Goal: Task Accomplishment & Management: Use online tool/utility

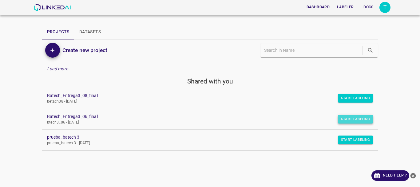
click at [365, 121] on button "Start Labeling" at bounding box center [355, 119] width 35 height 9
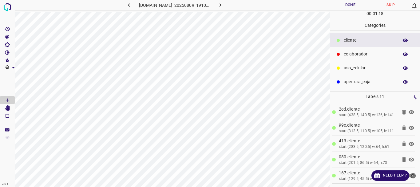
click at [344, 56] on p "colaborador" at bounding box center [370, 54] width 52 height 6
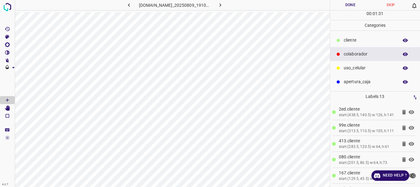
click at [1, 104] on div at bounding box center [7, 93] width 15 height 187
click at [10, 108] on Edit"] "[Space] Edit" at bounding box center [7, 108] width 15 height 8
click at [350, 6] on button "Done" at bounding box center [350, 5] width 41 height 10
click at [224, 4] on icon "button" at bounding box center [220, 5] width 6 height 6
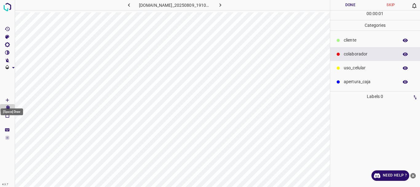
drag, startPoint x: 4, startPoint y: 101, endPoint x: 10, endPoint y: 103, distance: 7.0
click at [4, 101] on Draw"] "[Space] Draw" at bounding box center [7, 100] width 15 height 8
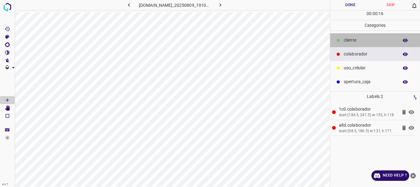
click at [342, 47] on div "​​cliente" at bounding box center [375, 40] width 90 height 14
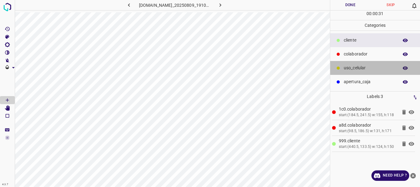
click at [350, 65] on p "uso_celular" at bounding box center [370, 68] width 52 height 6
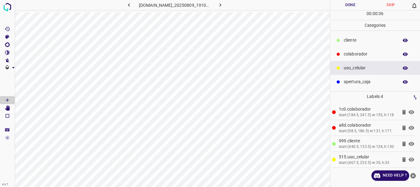
click at [357, 45] on div "​​cliente" at bounding box center [375, 40] width 90 height 14
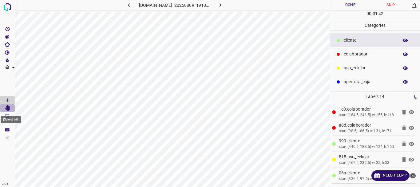
click at [8, 108] on icon "[Space] Edit" at bounding box center [7, 108] width 5 height 6
click at [354, 4] on button "Done" at bounding box center [350, 5] width 41 height 10
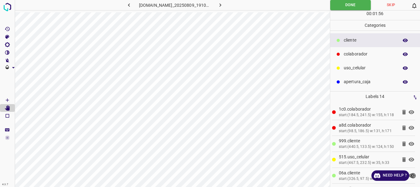
click at [229, 2] on button "button" at bounding box center [221, 5] width 20 height 10
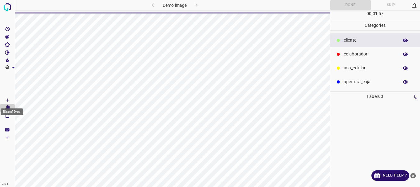
click at [6, 99] on icon "[Space] Draw" at bounding box center [8, 100] width 6 height 6
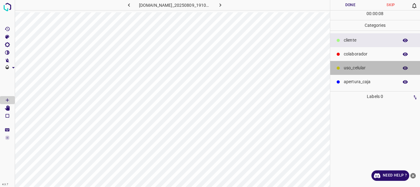
click at [346, 69] on p "uso_celular" at bounding box center [370, 68] width 52 height 6
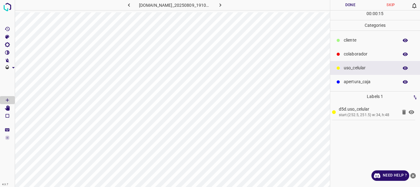
click at [366, 48] on div "colaborador" at bounding box center [375, 54] width 90 height 14
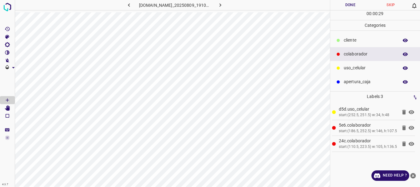
drag, startPoint x: 354, startPoint y: 39, endPoint x: 340, endPoint y: 45, distance: 14.8
click at [353, 39] on p "​​cliente" at bounding box center [370, 40] width 52 height 6
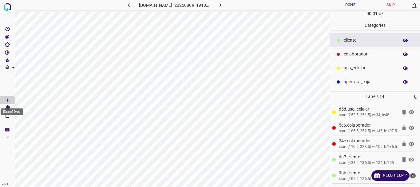
click at [8, 109] on div "[Space] Draw" at bounding box center [12, 111] width 22 height 7
click at [10, 108] on Edit"] "[Space] Edit" at bounding box center [7, 108] width 15 height 8
click at [348, 9] on button "Done" at bounding box center [350, 5] width 41 height 10
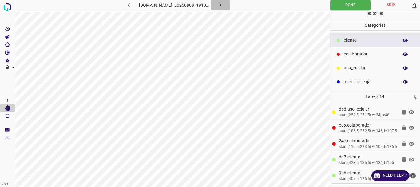
click at [220, 6] on button "button" at bounding box center [221, 5] width 20 height 10
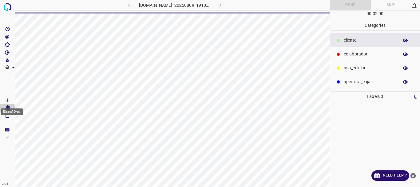
click at [12, 101] on Draw"] "[Space] Draw" at bounding box center [7, 100] width 15 height 8
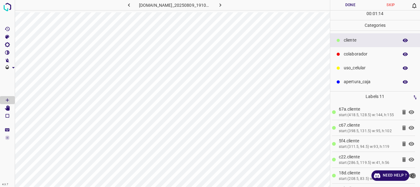
click at [343, 59] on div "colaborador" at bounding box center [375, 54] width 90 height 14
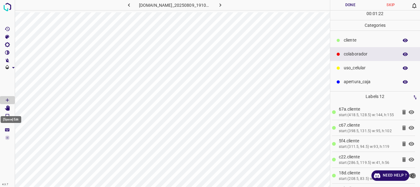
click at [8, 108] on icon "[Space] Edit" at bounding box center [7, 108] width 5 height 6
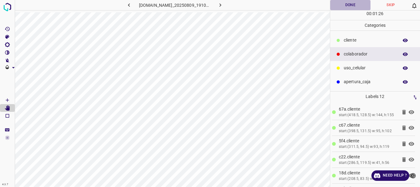
click at [342, 4] on button "Done" at bounding box center [350, 5] width 41 height 10
click at [223, 5] on icon "button" at bounding box center [220, 5] width 6 height 6
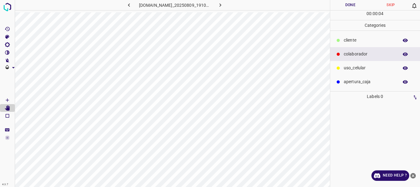
click at [10, 97] on Draw"] "[Space] Draw" at bounding box center [7, 100] width 15 height 8
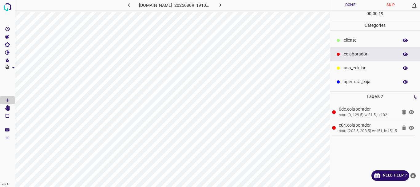
click at [340, 40] on div at bounding box center [338, 40] width 6 height 6
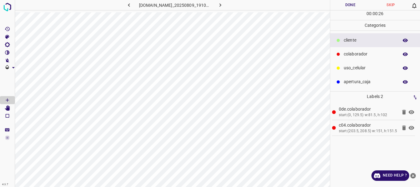
click at [348, 66] on p "uso_celular" at bounding box center [370, 68] width 52 height 6
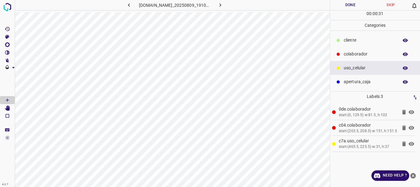
click at [347, 55] on p "colaborador" at bounding box center [370, 54] width 52 height 6
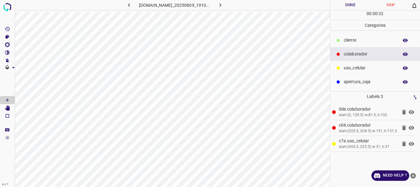
click at [345, 41] on p "​​cliente" at bounding box center [370, 40] width 52 height 6
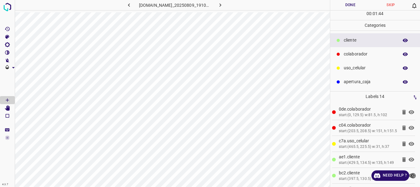
click at [7, 108] on icon "[Space] Edit" at bounding box center [7, 108] width 5 height 6
click at [343, 6] on button "Done" at bounding box center [350, 5] width 41 height 10
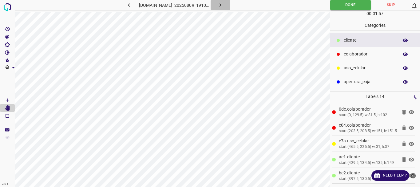
click at [224, 6] on icon "button" at bounding box center [220, 5] width 6 height 6
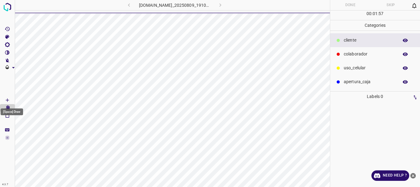
click at [5, 100] on icon "[Space] Draw" at bounding box center [8, 100] width 6 height 6
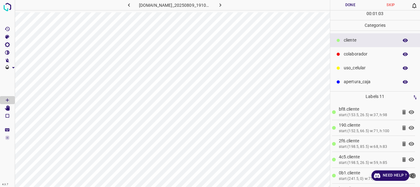
click at [348, 69] on p "uso_celular" at bounding box center [370, 68] width 52 height 6
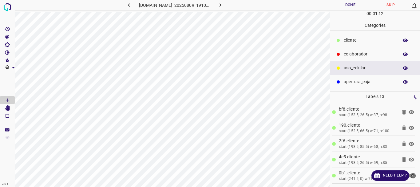
click at [346, 52] on p "colaborador" at bounding box center [370, 54] width 52 height 6
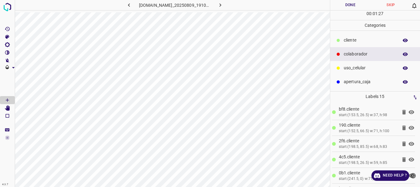
click at [5, 110] on Edit"] "[Space] Edit" at bounding box center [7, 108] width 15 height 8
click at [355, 6] on button "Done" at bounding box center [350, 5] width 41 height 10
click at [222, 8] on icon "button" at bounding box center [220, 5] width 6 height 6
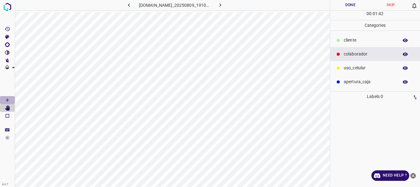
click at [9, 101] on icon "[Space] Draw" at bounding box center [8, 100] width 6 height 6
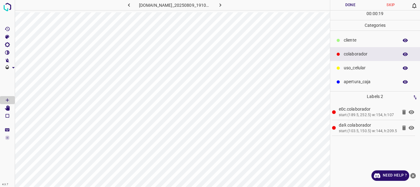
click at [380, 41] on p "​​cliente" at bounding box center [370, 40] width 52 height 6
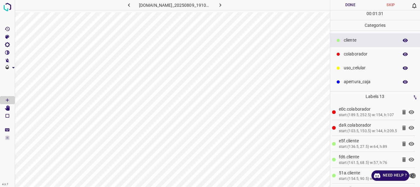
click at [348, 66] on p "uso_celular" at bounding box center [370, 68] width 52 height 6
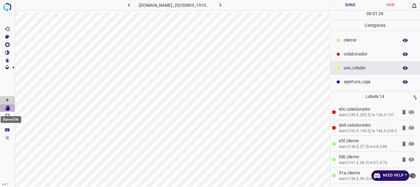
click at [10, 108] on icon "[Space] Edit" at bounding box center [7, 108] width 5 height 6
click at [346, 2] on button "Done" at bounding box center [350, 5] width 41 height 10
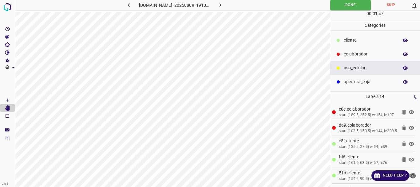
click at [220, 8] on icon "button" at bounding box center [220, 5] width 6 height 6
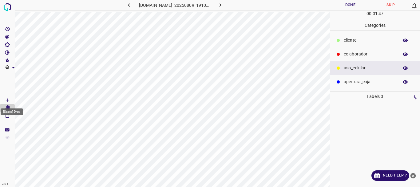
click at [10, 102] on icon "[Space] Draw" at bounding box center [8, 100] width 6 height 6
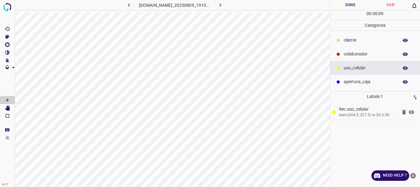
click at [344, 61] on div "uso_celular" at bounding box center [375, 68] width 90 height 14
click at [370, 53] on p "colaborador" at bounding box center [370, 54] width 52 height 6
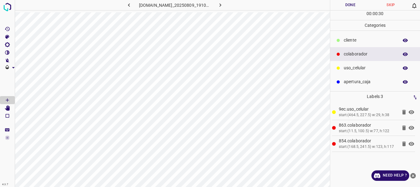
click at [389, 37] on p "​​cliente" at bounding box center [370, 40] width 52 height 6
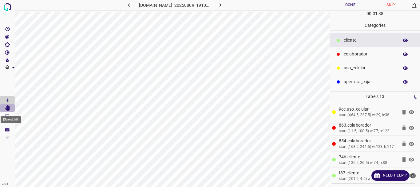
click at [7, 106] on icon "[Space] Edit" at bounding box center [7, 108] width 5 height 6
click at [352, 4] on button "Done" at bounding box center [350, 5] width 41 height 10
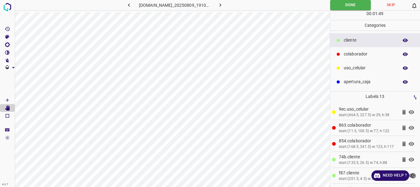
click at [220, 5] on icon "button" at bounding box center [220, 5] width 6 height 6
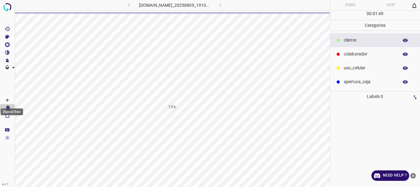
click at [6, 98] on icon "[Space] Draw" at bounding box center [8, 100] width 6 height 6
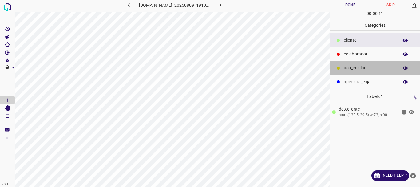
click at [358, 71] on p "uso_celular" at bounding box center [370, 68] width 52 height 6
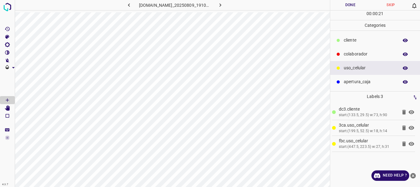
click at [346, 55] on p "colaborador" at bounding box center [370, 54] width 52 height 6
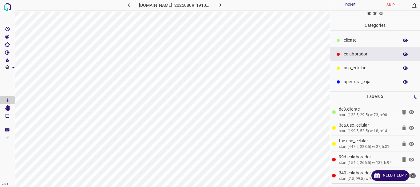
click at [362, 38] on p "​​cliente" at bounding box center [370, 40] width 52 height 6
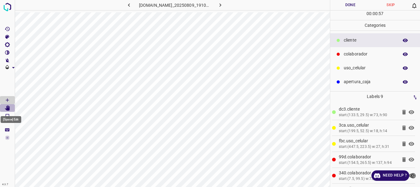
click at [6, 107] on icon "[Space] Edit" at bounding box center [8, 108] width 6 height 6
click at [6, 100] on icon "[Space] Draw" at bounding box center [8, 100] width 6 height 6
click at [8, 106] on icon "[Space] Edit" at bounding box center [7, 108] width 5 height 6
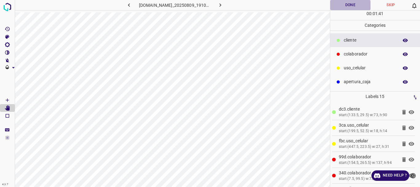
click at [346, 2] on button "Done" at bounding box center [350, 5] width 41 height 10
click at [224, 6] on icon "button" at bounding box center [220, 5] width 6 height 6
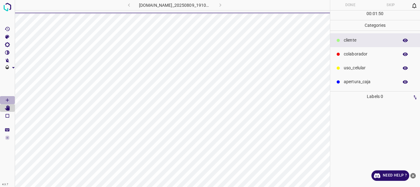
click at [12, 99] on Draw"] "[Space] Draw" at bounding box center [7, 100] width 15 height 8
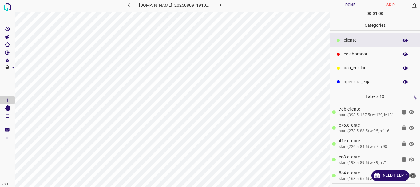
click at [345, 54] on p "colaborador" at bounding box center [370, 54] width 52 height 6
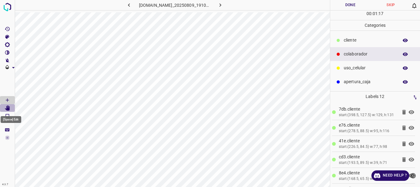
click at [7, 106] on icon "[Space] Edit" at bounding box center [7, 108] width 5 height 6
click at [409, 114] on icon at bounding box center [412, 112] width 6 height 4
click at [409, 114] on icon at bounding box center [412, 111] width 6 height 5
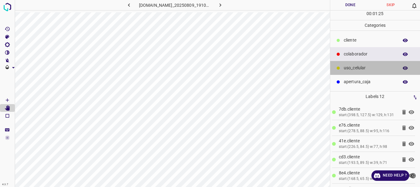
click at [384, 69] on p "uso_celular" at bounding box center [370, 68] width 52 height 6
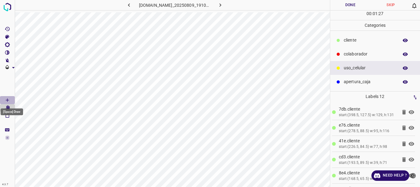
click at [7, 97] on icon "[Space] Draw" at bounding box center [8, 100] width 6 height 6
click at [10, 108] on Edit"] "[Space] Edit" at bounding box center [7, 108] width 15 height 8
click at [347, 8] on button "Done" at bounding box center [350, 5] width 41 height 10
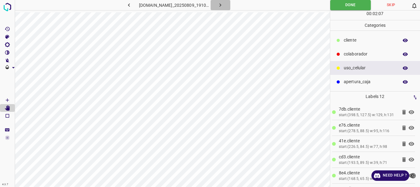
click at [221, 5] on icon "button" at bounding box center [221, 4] width 2 height 3
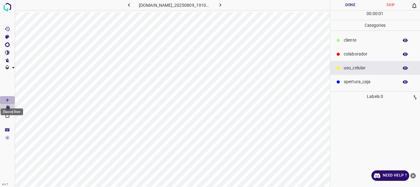
click at [7, 97] on icon "[Space] Draw" at bounding box center [8, 100] width 6 height 6
click at [353, 50] on div "colaborador" at bounding box center [375, 54] width 90 height 14
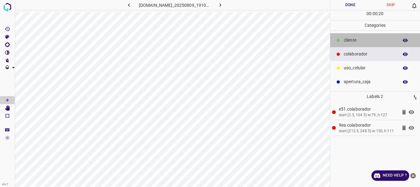
click at [350, 38] on p "​​cliente" at bounding box center [370, 40] width 52 height 6
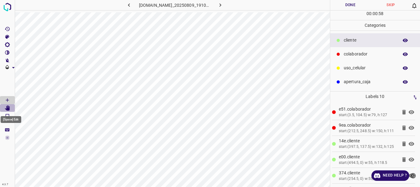
click at [10, 110] on Edit"] "[Space] Edit" at bounding box center [7, 108] width 15 height 8
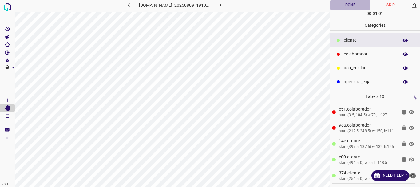
click at [357, 4] on button "Done" at bounding box center [350, 5] width 41 height 10
click at [228, 9] on button "button" at bounding box center [221, 5] width 20 height 10
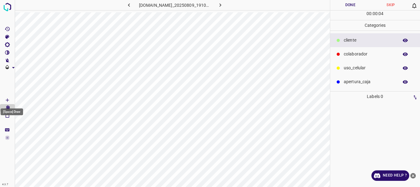
click at [7, 99] on icon "[Space] Draw" at bounding box center [8, 100] width 6 height 6
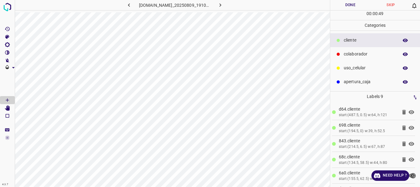
click at [346, 68] on p "uso_celular" at bounding box center [370, 68] width 52 height 6
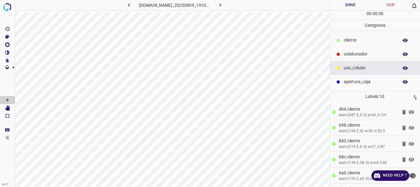
click at [349, 55] on p "colaborador" at bounding box center [370, 54] width 52 height 6
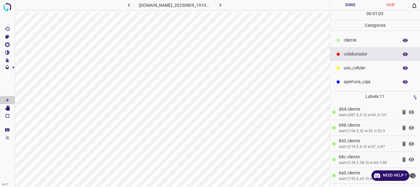
click at [6, 108] on icon "[Space] Edit" at bounding box center [8, 108] width 6 height 6
click at [346, 6] on button "Done" at bounding box center [350, 5] width 41 height 10
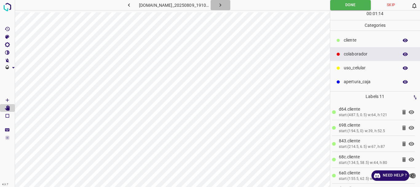
click at [228, 6] on button "button" at bounding box center [221, 5] width 20 height 10
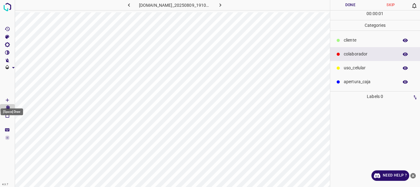
click at [9, 97] on icon "[Space] Draw" at bounding box center [8, 100] width 6 height 6
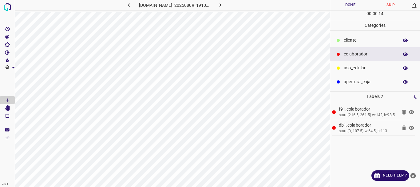
click at [342, 43] on div "​​cliente" at bounding box center [375, 40] width 90 height 14
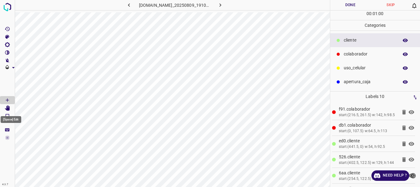
click at [9, 108] on icon "[Space] Edit" at bounding box center [7, 108] width 5 height 6
click at [348, 5] on button "Done" at bounding box center [350, 5] width 41 height 10
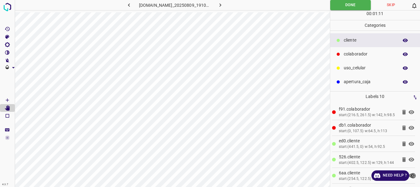
click at [222, 3] on icon "button" at bounding box center [220, 5] width 6 height 6
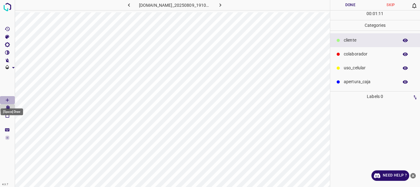
click at [10, 99] on Draw"] "[Space] Draw" at bounding box center [7, 100] width 15 height 8
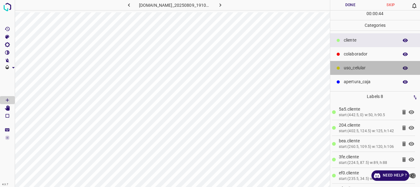
click at [339, 69] on div at bounding box center [338, 68] width 6 height 6
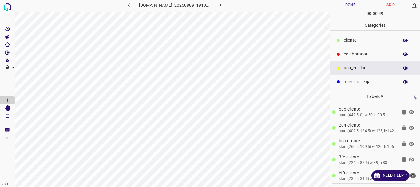
click at [346, 55] on p "colaborador" at bounding box center [370, 54] width 52 height 6
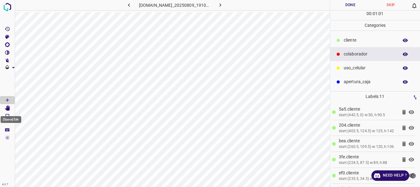
click at [7, 111] on Edit"] "[Space] Edit" at bounding box center [7, 108] width 15 height 8
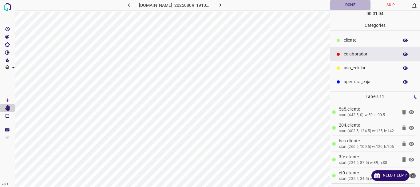
drag, startPoint x: 344, startPoint y: 2, endPoint x: 340, endPoint y: 1, distance: 4.2
click at [343, 2] on button "Done" at bounding box center [350, 5] width 41 height 10
click at [224, 5] on icon "button" at bounding box center [220, 5] width 6 height 6
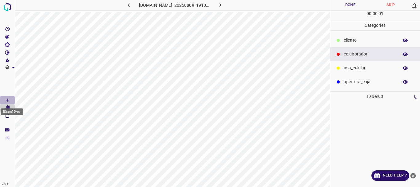
click at [3, 100] on Draw"] "[Space] Draw" at bounding box center [7, 100] width 15 height 8
click at [342, 64] on div "uso_celular" at bounding box center [375, 68] width 90 height 14
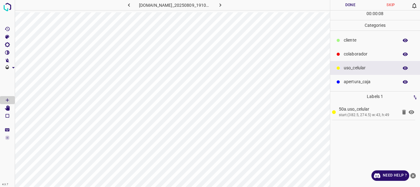
click at [367, 52] on p "colaborador" at bounding box center [370, 54] width 52 height 6
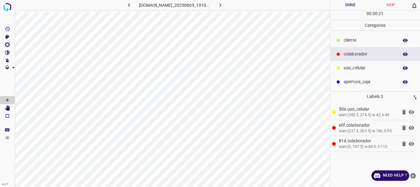
click at [355, 40] on p "​​cliente" at bounding box center [370, 40] width 52 height 6
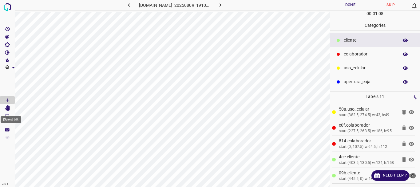
click at [8, 107] on icon "[Space] Edit" at bounding box center [7, 108] width 5 height 6
click at [354, 4] on button "Done" at bounding box center [350, 5] width 41 height 10
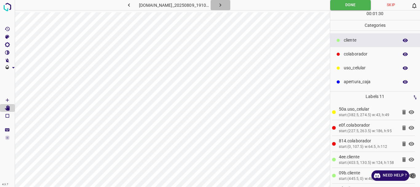
click at [221, 7] on icon "button" at bounding box center [220, 5] width 6 height 6
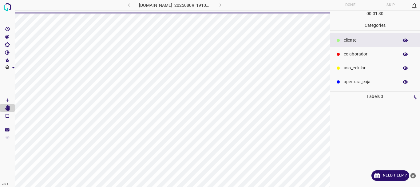
click at [8, 100] on icon "[Space] Draw" at bounding box center [7, 99] width 3 height 3
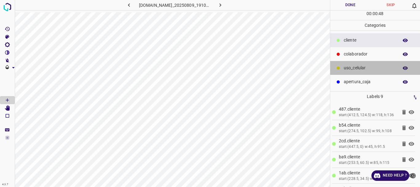
click at [362, 64] on div "uso_celular" at bounding box center [375, 68] width 90 height 14
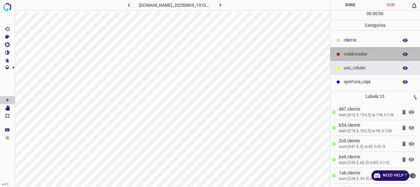
click at [355, 57] on div "colaborador" at bounding box center [375, 54] width 90 height 14
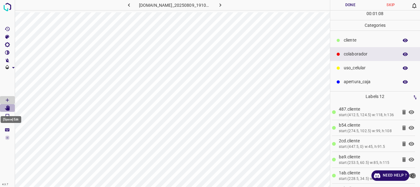
click at [10, 108] on icon "[Space] Edit" at bounding box center [7, 108] width 5 height 6
click at [408, 147] on icon at bounding box center [411, 143] width 7 height 7
click at [408, 146] on icon at bounding box center [411, 143] width 7 height 7
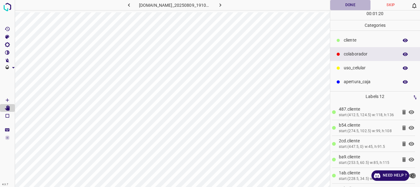
click at [355, 8] on button "Done" at bounding box center [350, 5] width 41 height 10
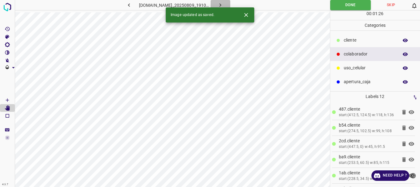
click at [220, 4] on button "button" at bounding box center [221, 5] width 20 height 10
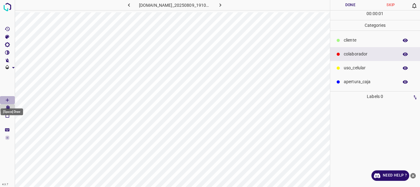
click at [7, 100] on icon "[Space] Draw" at bounding box center [7, 99] width 3 height 3
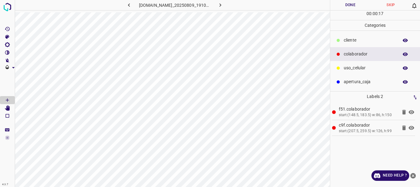
click at [350, 42] on p "​​cliente" at bounding box center [370, 40] width 52 height 6
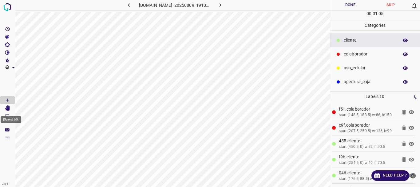
click at [10, 108] on icon "[Space] Edit" at bounding box center [7, 108] width 5 height 6
click at [347, 2] on button "Done" at bounding box center [350, 5] width 41 height 10
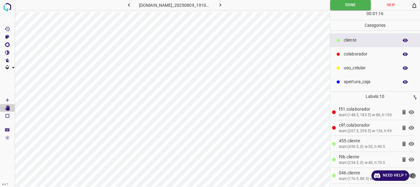
click at [219, 6] on button "button" at bounding box center [221, 5] width 20 height 10
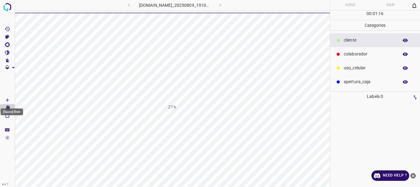
click at [9, 98] on icon "[Space] Draw" at bounding box center [8, 100] width 6 height 6
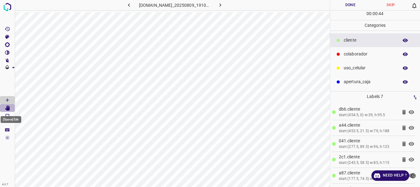
click at [6, 108] on icon "[Space] Edit" at bounding box center [8, 108] width 6 height 6
click at [334, 54] on div "colaborador" at bounding box center [375, 54] width 90 height 14
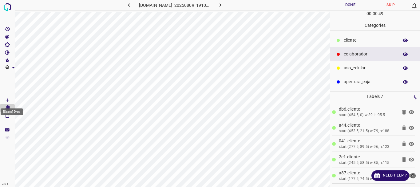
click at [2, 97] on Draw"] "[Space] Draw" at bounding box center [7, 100] width 15 height 8
click at [9, 108] on icon "[Space] Edit" at bounding box center [7, 108] width 5 height 6
click at [341, 7] on button "Done" at bounding box center [350, 5] width 41 height 10
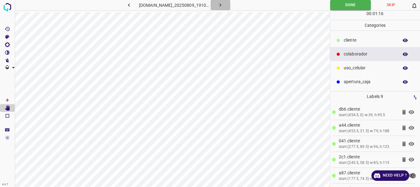
click at [223, 4] on icon "button" at bounding box center [220, 5] width 6 height 6
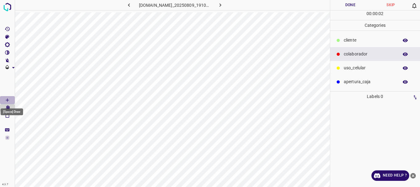
click at [1, 97] on Draw"] "[Space] Draw" at bounding box center [7, 100] width 15 height 8
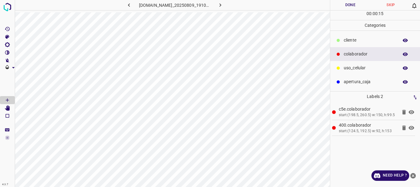
click at [362, 42] on p "​​cliente" at bounding box center [370, 40] width 52 height 6
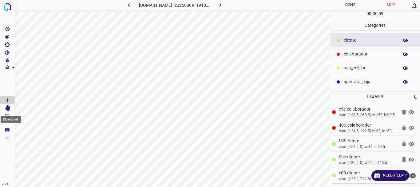
click at [7, 109] on icon "[Space] Edit" at bounding box center [7, 108] width 5 height 6
click at [347, 8] on button "Done" at bounding box center [350, 5] width 41 height 10
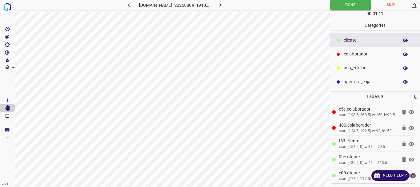
click at [221, 5] on icon "button" at bounding box center [221, 4] width 2 height 3
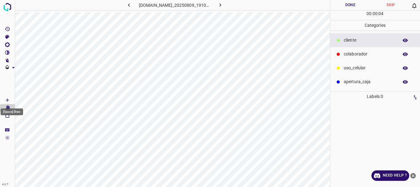
click at [10, 98] on Draw"] "[Space] Draw" at bounding box center [7, 100] width 15 height 8
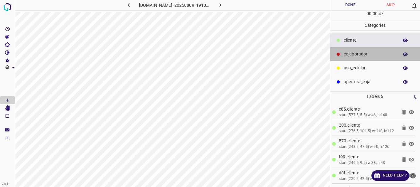
click at [354, 51] on p "colaborador" at bounding box center [370, 54] width 52 height 6
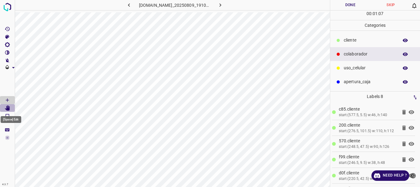
click at [8, 109] on icon "[Space] Edit" at bounding box center [7, 108] width 5 height 6
click at [351, 2] on button "Done" at bounding box center [350, 5] width 41 height 10
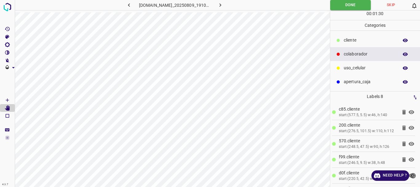
click at [222, 6] on icon "button" at bounding box center [220, 5] width 6 height 6
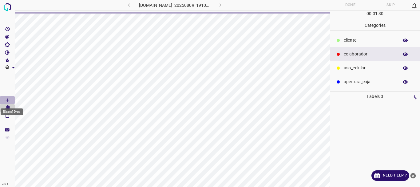
click at [6, 99] on icon "[Space] Draw" at bounding box center [8, 100] width 6 height 6
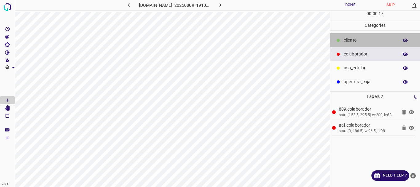
click at [351, 43] on p "​​cliente" at bounding box center [370, 40] width 52 height 6
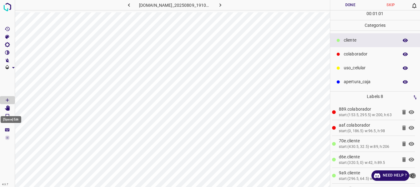
click at [10, 109] on Edit"] "[Space] Edit" at bounding box center [7, 108] width 15 height 8
click at [352, 5] on button "Done" at bounding box center [350, 5] width 41 height 10
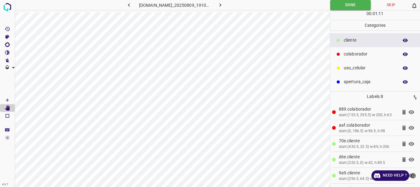
click at [224, 6] on icon "button" at bounding box center [220, 5] width 6 height 6
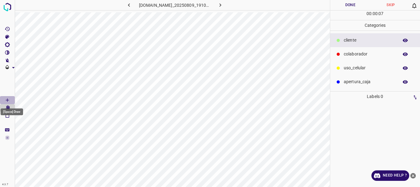
click at [8, 100] on icon "[Space] Draw" at bounding box center [8, 100] width 6 height 6
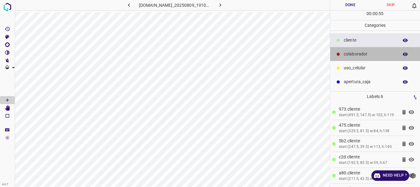
click at [359, 56] on p "colaborador" at bounding box center [370, 54] width 52 height 6
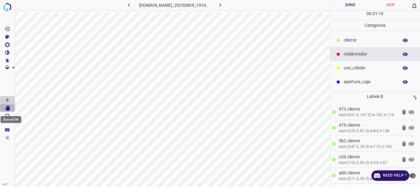
click at [8, 108] on icon "[Space] Edit" at bounding box center [7, 108] width 5 height 6
click at [340, 5] on button "Done" at bounding box center [350, 5] width 41 height 10
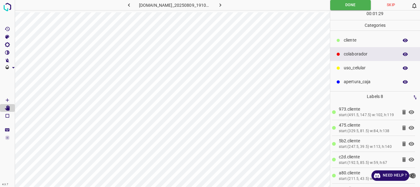
click at [224, 4] on icon "button" at bounding box center [220, 5] width 6 height 6
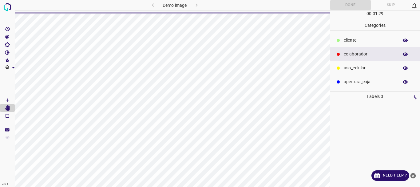
click at [2, 101] on Draw"] "[Space] Draw" at bounding box center [7, 100] width 15 height 8
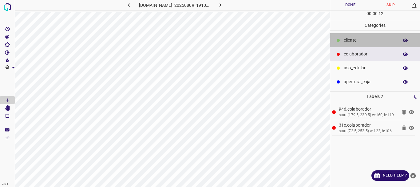
click at [369, 41] on p "​​cliente" at bounding box center [370, 40] width 52 height 6
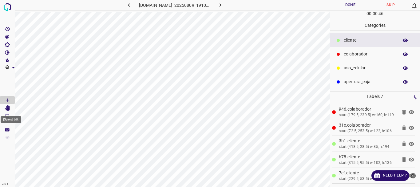
click at [9, 109] on icon "[Space] Edit" at bounding box center [7, 108] width 5 height 6
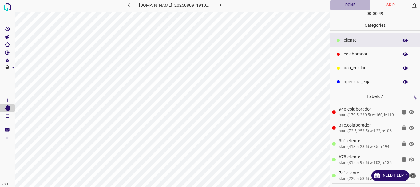
click at [348, 5] on button "Done" at bounding box center [350, 5] width 41 height 10
click at [222, 6] on icon "button" at bounding box center [220, 5] width 6 height 6
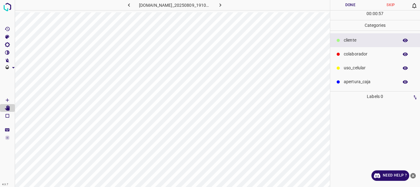
click at [7, 99] on icon "[Space] Draw" at bounding box center [8, 100] width 6 height 6
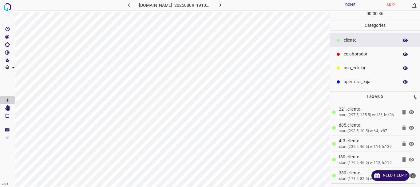
click at [345, 50] on div "colaborador" at bounding box center [375, 54] width 90 height 14
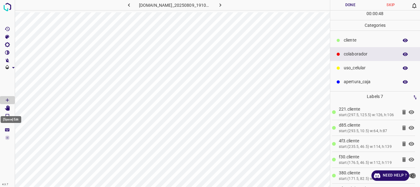
click at [8, 108] on icon "[Space] Edit" at bounding box center [7, 108] width 5 height 6
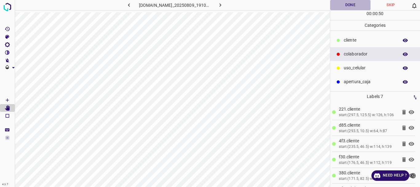
click at [340, 6] on button "Done" at bounding box center [350, 5] width 41 height 10
click at [224, 6] on icon "button" at bounding box center [220, 5] width 6 height 6
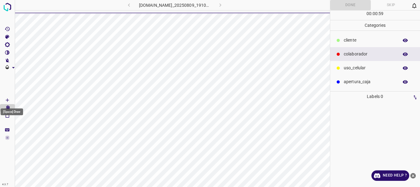
click at [7, 99] on icon "[Space] Draw" at bounding box center [8, 100] width 6 height 6
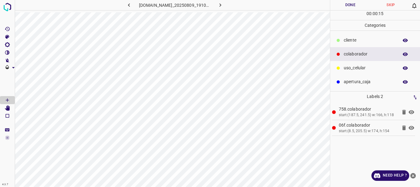
click at [356, 38] on p "​​cliente" at bounding box center [370, 40] width 52 height 6
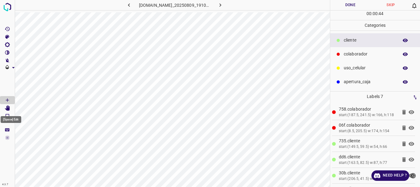
click at [10, 108] on icon "[Space] Edit" at bounding box center [7, 108] width 5 height 6
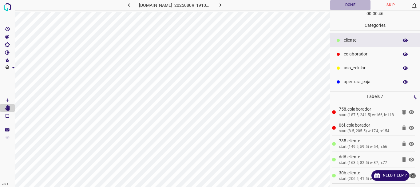
click at [346, 2] on button "Done" at bounding box center [350, 5] width 41 height 10
click at [228, 8] on button "button" at bounding box center [221, 5] width 20 height 10
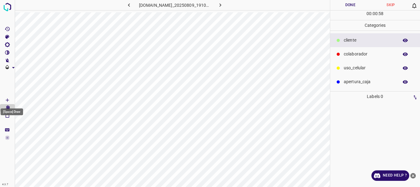
drag, startPoint x: 10, startPoint y: 100, endPoint x: 9, endPoint y: 103, distance: 3.2
click at [10, 100] on icon "[Space] Draw" at bounding box center [8, 100] width 6 height 6
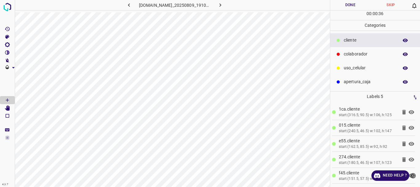
click at [354, 56] on p "colaborador" at bounding box center [370, 54] width 52 height 6
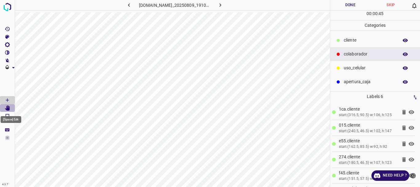
click at [6, 109] on icon "[Space] Edit" at bounding box center [7, 108] width 5 height 6
click at [343, 7] on button "Done" at bounding box center [350, 5] width 41 height 10
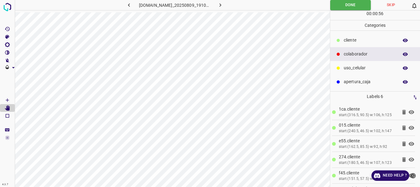
click at [227, 5] on button "button" at bounding box center [221, 5] width 20 height 10
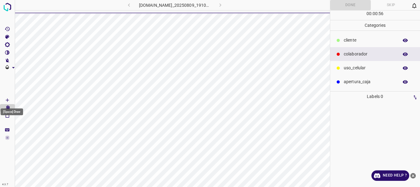
click at [10, 101] on icon "[Space] Draw" at bounding box center [8, 100] width 6 height 6
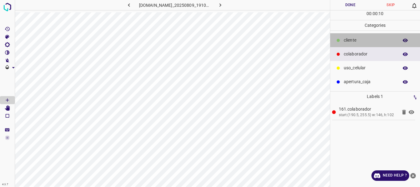
click at [351, 39] on p "​​cliente" at bounding box center [370, 40] width 52 height 6
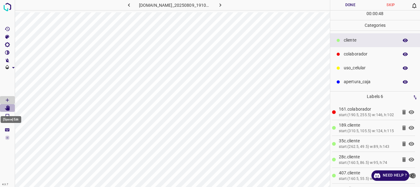
click at [8, 108] on icon "[Space] Edit" at bounding box center [7, 108] width 5 height 6
click at [354, 3] on button "Done" at bounding box center [350, 5] width 41 height 10
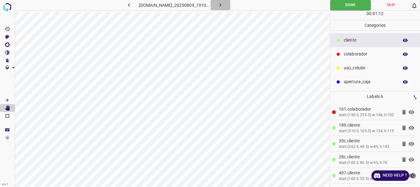
click at [221, 6] on icon "button" at bounding box center [221, 4] width 2 height 3
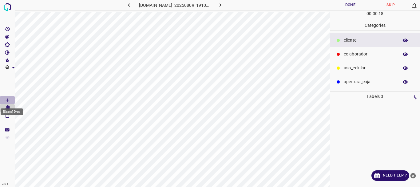
click at [7, 100] on icon "[Space] Draw" at bounding box center [7, 99] width 3 height 3
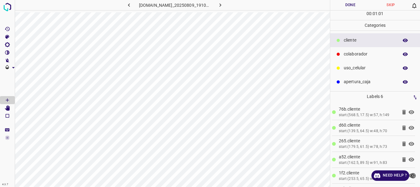
click at [362, 56] on p "colaborador" at bounding box center [370, 54] width 52 height 6
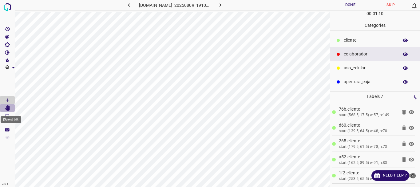
click at [9, 107] on icon "[Space] Edit" at bounding box center [7, 108] width 5 height 6
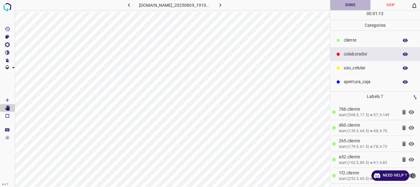
click at [356, 8] on button "Done" at bounding box center [350, 5] width 41 height 10
click at [224, 8] on icon "button" at bounding box center [220, 5] width 6 height 6
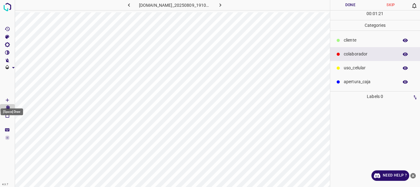
click at [7, 101] on icon "[Space] Draw" at bounding box center [7, 99] width 3 height 3
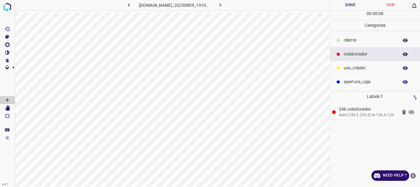
click at [355, 40] on p "​​cliente" at bounding box center [370, 40] width 52 height 6
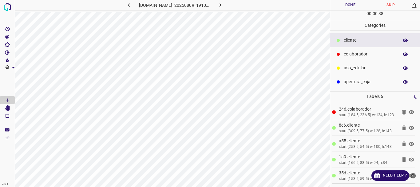
drag, startPoint x: 8, startPoint y: 110, endPoint x: 14, endPoint y: 109, distance: 6.6
click at [8, 110] on icon "[Space] Edit" at bounding box center [7, 108] width 5 height 6
click at [358, 4] on button "Done" at bounding box center [350, 5] width 41 height 10
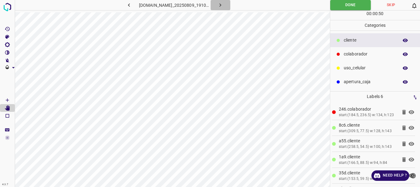
click at [224, 7] on icon "button" at bounding box center [220, 5] width 6 height 6
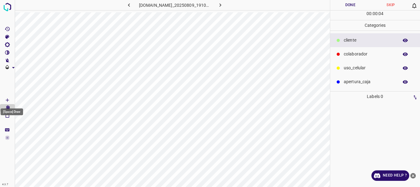
click at [8, 98] on icon "[Space] Draw" at bounding box center [8, 100] width 6 height 6
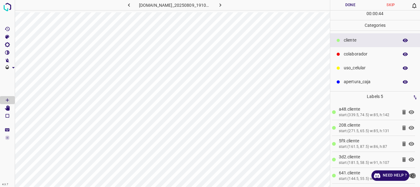
click at [361, 52] on p "colaborador" at bounding box center [370, 54] width 52 height 6
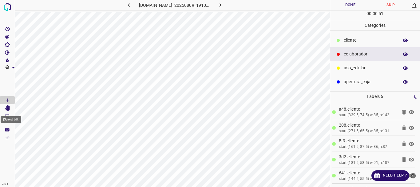
drag, startPoint x: 6, startPoint y: 106, endPoint x: 15, endPoint y: 106, distance: 8.6
click at [6, 106] on icon "[Space] Edit" at bounding box center [8, 108] width 6 height 6
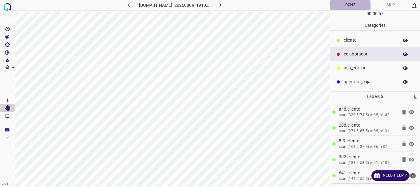
click at [345, 6] on button "Done" at bounding box center [350, 5] width 41 height 10
click at [221, 6] on icon "button" at bounding box center [221, 4] width 2 height 3
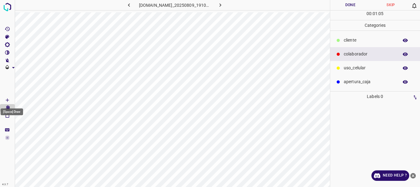
click at [12, 101] on Draw"] "[Space] Draw" at bounding box center [7, 100] width 15 height 8
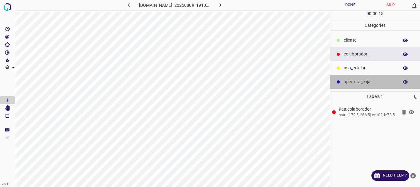
click at [363, 84] on p "apertura_caja" at bounding box center [370, 81] width 52 height 6
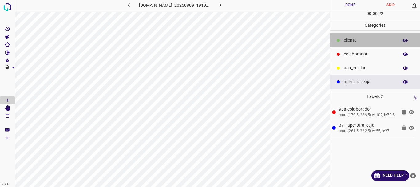
click at [350, 43] on p "​​cliente" at bounding box center [370, 40] width 52 height 6
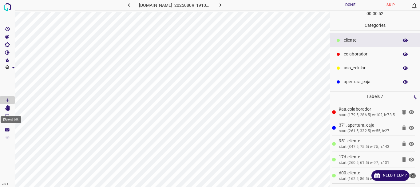
click at [2, 110] on Edit"] "[Space] Edit" at bounding box center [7, 108] width 15 height 8
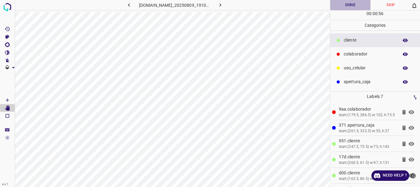
click at [345, 5] on button "Done" at bounding box center [350, 5] width 41 height 10
click at [221, 2] on icon "button" at bounding box center [220, 5] width 6 height 6
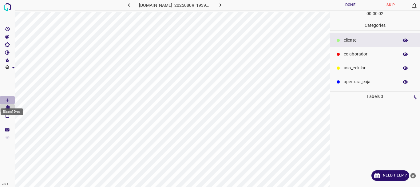
click at [7, 99] on icon "[Space] Draw" at bounding box center [8, 100] width 6 height 6
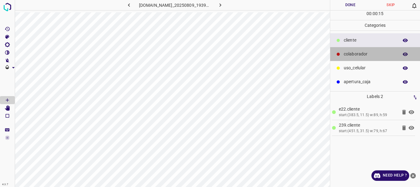
click at [350, 57] on p "colaborador" at bounding box center [370, 54] width 52 height 6
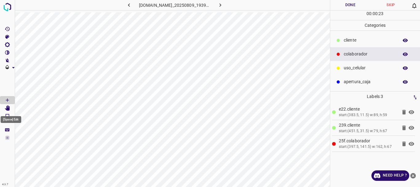
click at [5, 108] on icon "[Space] Edit" at bounding box center [8, 108] width 6 height 6
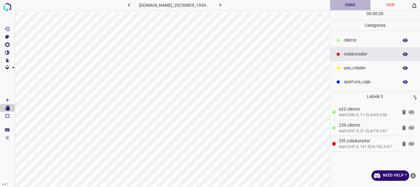
click at [353, 6] on button "Done" at bounding box center [350, 5] width 41 height 10
click at [219, 0] on button "button" at bounding box center [221, 5] width 20 height 10
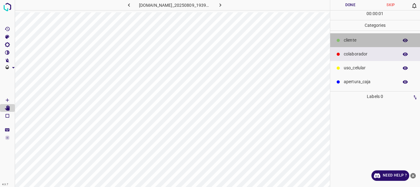
click at [359, 38] on p "​​cliente" at bounding box center [370, 40] width 52 height 6
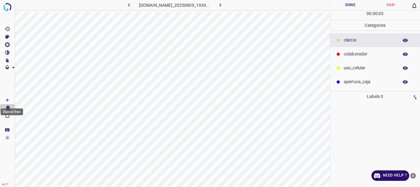
click at [9, 101] on icon "[Space] Draw" at bounding box center [8, 100] width 6 height 6
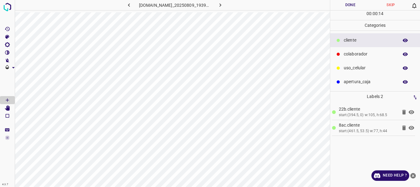
click at [346, 56] on p "colaborador" at bounding box center [370, 54] width 52 height 6
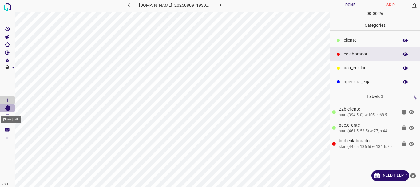
click at [3, 109] on Edit"] "[Space] Edit" at bounding box center [7, 108] width 15 height 8
click at [350, 4] on button "Done" at bounding box center [350, 5] width 41 height 10
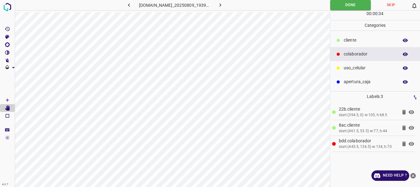
click at [223, 10] on div "[DOMAIN_NAME]_20250809_193935_000000450.jpg" at bounding box center [172, 6] width 315 height 12
click at [223, 7] on icon "button" at bounding box center [220, 5] width 6 height 6
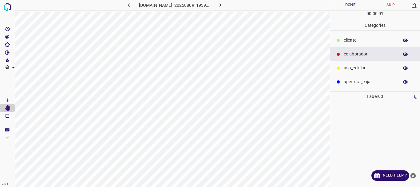
click at [5, 96] on span at bounding box center [7, 83] width 15 height 25
click at [2, 101] on Draw"] "[Space] Draw" at bounding box center [7, 100] width 15 height 8
click at [346, 42] on p "​​cliente" at bounding box center [370, 40] width 52 height 6
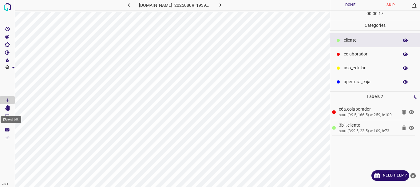
click at [9, 109] on icon "[Space] Edit" at bounding box center [7, 108] width 5 height 6
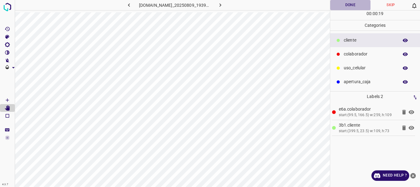
click at [345, 4] on button "Done" at bounding box center [350, 5] width 41 height 10
click at [224, 5] on icon "button" at bounding box center [220, 5] width 6 height 6
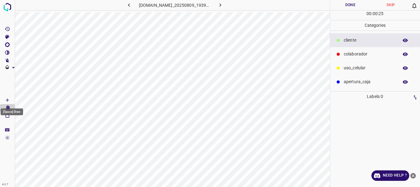
click at [11, 102] on Draw"] "[Space] Draw" at bounding box center [7, 100] width 15 height 8
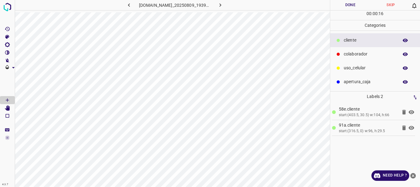
click at [339, 55] on icon at bounding box center [338, 54] width 4 height 4
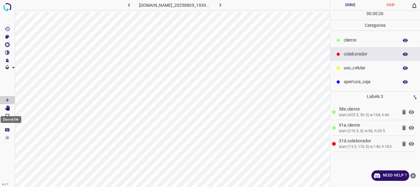
click at [7, 108] on icon "[Space] Edit" at bounding box center [7, 108] width 5 height 6
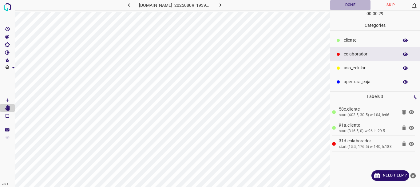
click at [349, 3] on button "Done" at bounding box center [350, 5] width 41 height 10
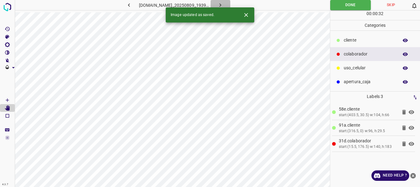
click at [224, 4] on icon "button" at bounding box center [220, 5] width 6 height 6
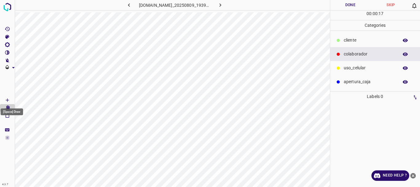
click at [5, 98] on icon "[Space] Draw" at bounding box center [8, 100] width 6 height 6
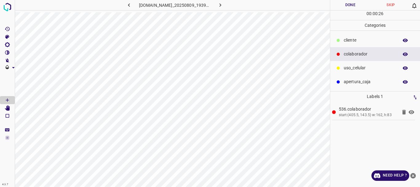
click at [341, 42] on div at bounding box center [338, 40] width 6 height 6
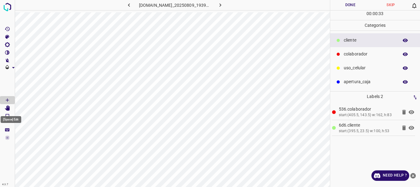
click at [10, 109] on icon "[Space] Edit" at bounding box center [7, 108] width 5 height 6
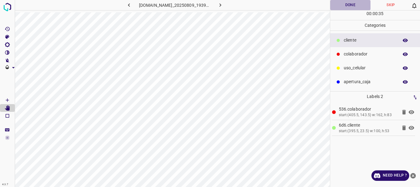
click at [351, 5] on button "Done" at bounding box center [350, 5] width 41 height 10
click at [223, 5] on icon "button" at bounding box center [220, 5] width 6 height 6
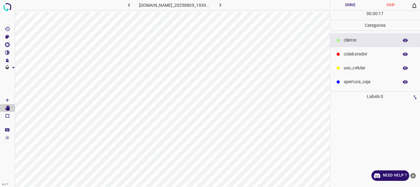
click at [365, 55] on p "colaborador" at bounding box center [370, 54] width 52 height 6
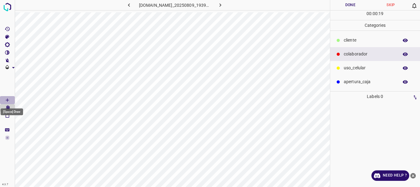
click at [6, 100] on icon "[Space] Draw" at bounding box center [7, 99] width 3 height 3
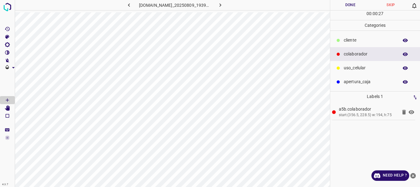
click at [348, 43] on p "​​cliente" at bounding box center [370, 40] width 52 height 6
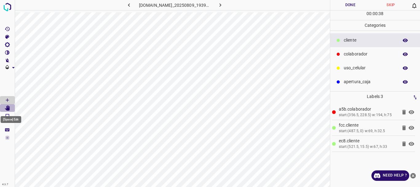
click at [5, 108] on icon "[Space] Edit" at bounding box center [8, 108] width 6 height 6
click at [348, 2] on button "Done" at bounding box center [350, 5] width 41 height 10
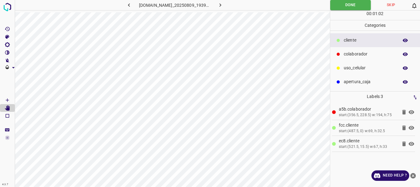
click at [224, 6] on icon "button" at bounding box center [220, 5] width 6 height 6
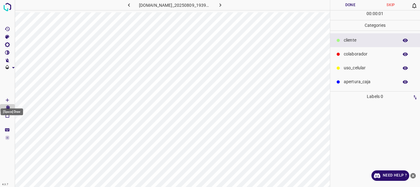
click at [4, 98] on Draw"] "[Space] Draw" at bounding box center [7, 100] width 15 height 8
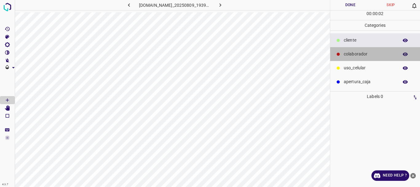
click at [343, 53] on div "colaborador" at bounding box center [375, 54] width 90 height 14
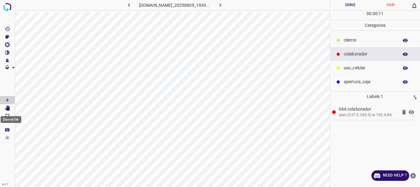
click at [8, 107] on icon "[Space] Edit" at bounding box center [7, 108] width 5 height 6
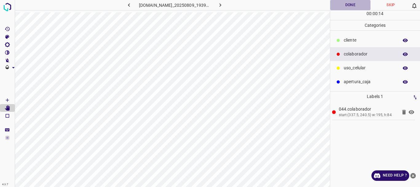
click at [349, 2] on button "Done" at bounding box center [350, 5] width 41 height 10
click at [224, 3] on icon "button" at bounding box center [220, 5] width 6 height 6
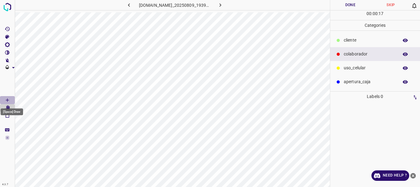
click at [4, 98] on Draw"] "[Space] Draw" at bounding box center [7, 100] width 15 height 8
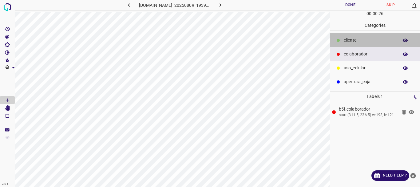
click at [344, 36] on div "​​cliente" at bounding box center [375, 40] width 90 height 14
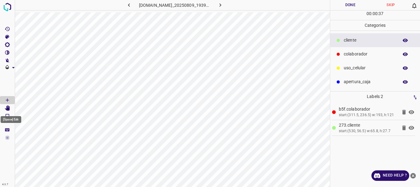
click at [8, 107] on icon "[Space] Edit" at bounding box center [7, 108] width 5 height 6
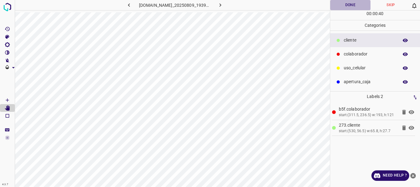
click at [346, 2] on button "Done" at bounding box center [350, 5] width 41 height 10
click at [222, 6] on icon "button" at bounding box center [220, 5] width 6 height 6
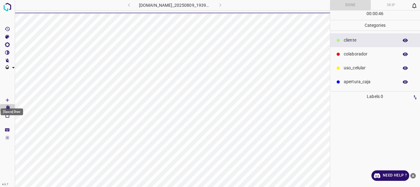
click at [5, 101] on icon "[Space] Draw" at bounding box center [8, 100] width 6 height 6
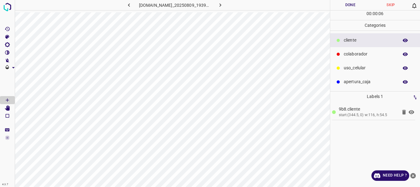
click at [351, 48] on div "colaborador" at bounding box center [375, 54] width 90 height 14
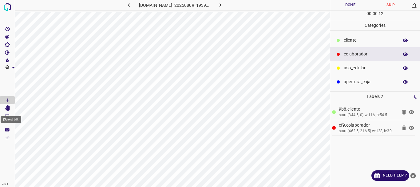
click at [10, 108] on icon "[Space] Edit" at bounding box center [7, 108] width 5 height 6
click at [351, 4] on button "Done" at bounding box center [350, 5] width 41 height 10
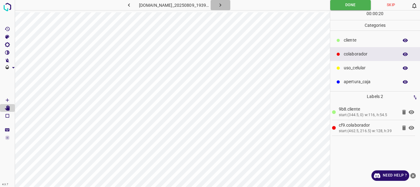
click at [227, 5] on button "button" at bounding box center [221, 5] width 20 height 10
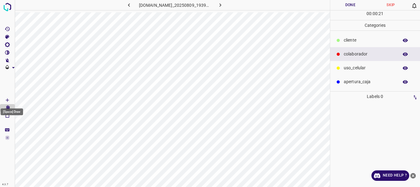
click at [8, 99] on icon "[Space] Draw" at bounding box center [8, 100] width 6 height 6
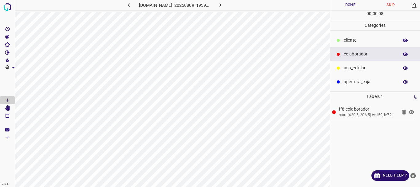
click at [351, 41] on p "​​cliente" at bounding box center [370, 40] width 52 height 6
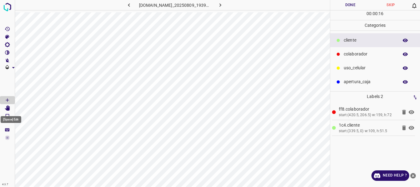
click at [8, 107] on icon "[Space] Edit" at bounding box center [7, 108] width 5 height 6
click at [349, 6] on button "Done" at bounding box center [350, 5] width 41 height 10
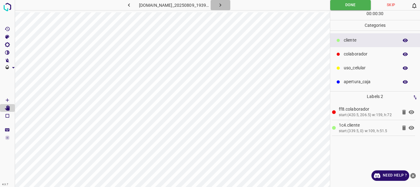
click at [229, 6] on button "button" at bounding box center [221, 5] width 20 height 10
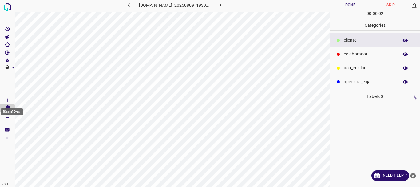
click at [6, 97] on icon "[Space] Draw" at bounding box center [8, 100] width 6 height 6
click at [361, 54] on p "colaborador" at bounding box center [370, 54] width 52 height 6
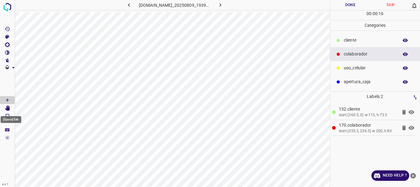
click at [8, 108] on icon "[Space] Edit" at bounding box center [7, 108] width 5 height 6
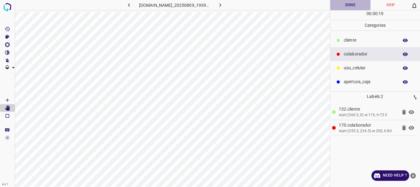
click at [353, 5] on button "Done" at bounding box center [350, 5] width 41 height 10
click at [219, 8] on button "button" at bounding box center [221, 5] width 20 height 10
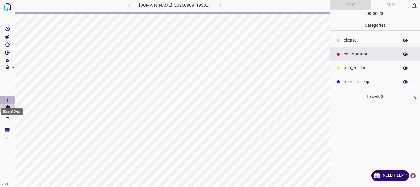
click at [8, 99] on icon "[Space] Draw" at bounding box center [8, 100] width 6 height 6
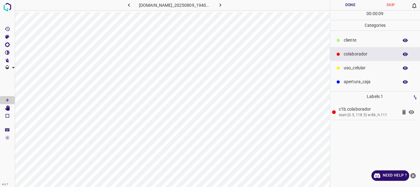
click at [344, 39] on p "​​cliente" at bounding box center [370, 40] width 52 height 6
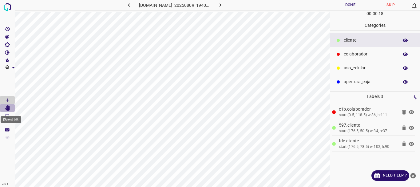
click at [4, 107] on Edit"] "[Space] Edit" at bounding box center [7, 108] width 15 height 8
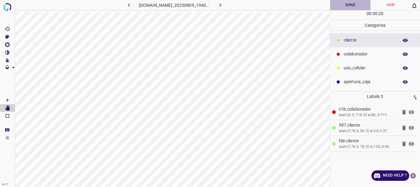
click at [348, 2] on button "Done" at bounding box center [350, 5] width 41 height 10
click at [221, 6] on icon "button" at bounding box center [220, 5] width 6 height 6
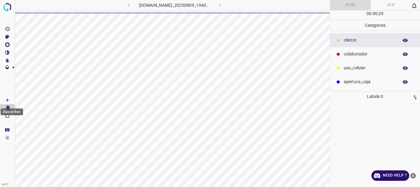
click at [5, 99] on icon "[Space] Draw" at bounding box center [8, 100] width 6 height 6
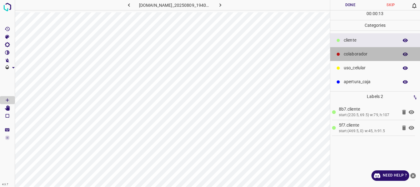
click at [335, 55] on div at bounding box center [338, 54] width 6 height 6
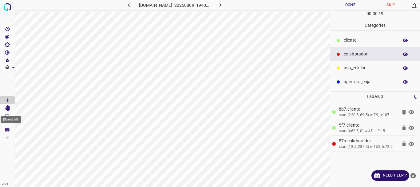
click at [9, 109] on icon "[Space] Edit" at bounding box center [7, 108] width 5 height 6
click at [345, 7] on button "Done" at bounding box center [350, 5] width 41 height 10
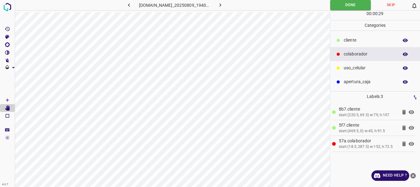
click at [224, 6] on icon "button" at bounding box center [220, 5] width 6 height 6
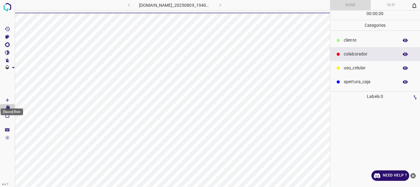
click at [6, 98] on icon "[Space] Draw" at bounding box center [8, 100] width 6 height 6
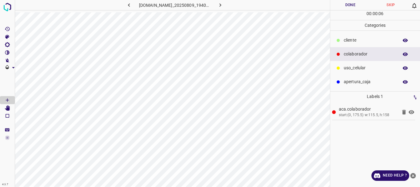
click at [352, 42] on p "​​cliente" at bounding box center [370, 40] width 52 height 6
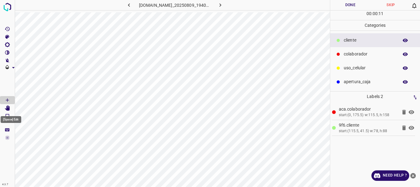
click at [3, 109] on Edit"] "[Space] Edit" at bounding box center [7, 108] width 15 height 8
click at [352, 4] on button "Done" at bounding box center [350, 5] width 41 height 10
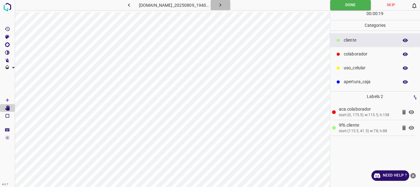
click at [224, 5] on icon "button" at bounding box center [220, 5] width 6 height 6
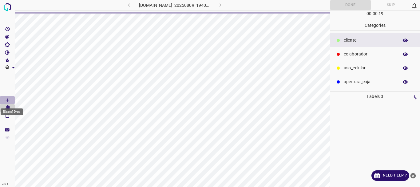
click at [8, 100] on icon "[Space] Draw" at bounding box center [8, 100] width 6 height 6
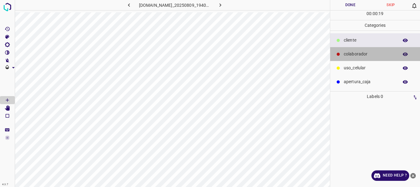
click at [343, 54] on div "colaborador" at bounding box center [375, 54] width 90 height 14
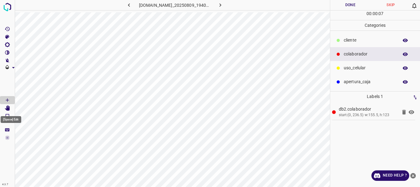
click at [8, 107] on icon "[Space] Edit" at bounding box center [7, 108] width 5 height 6
click at [341, 38] on div "​​cliente" at bounding box center [375, 40] width 90 height 14
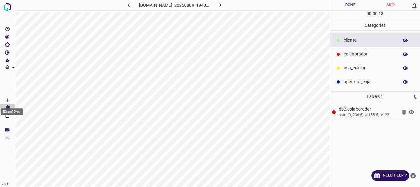
click at [7, 101] on icon "[Space] Draw" at bounding box center [8, 100] width 6 height 6
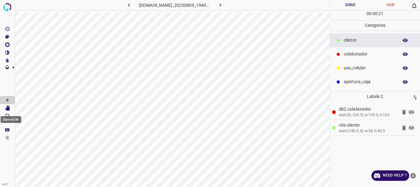
click at [9, 106] on icon "[Space] Edit" at bounding box center [7, 108] width 5 height 6
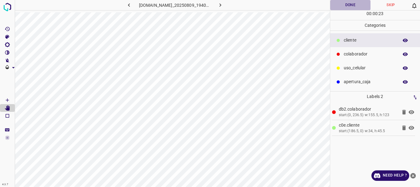
click at [342, 5] on button "Done" at bounding box center [350, 5] width 41 height 10
click at [221, 4] on icon "button" at bounding box center [221, 4] width 2 height 3
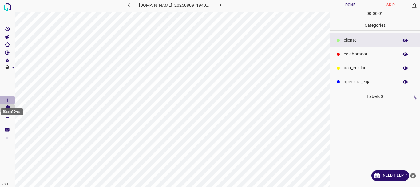
click at [6, 102] on icon "[Space] Draw" at bounding box center [8, 100] width 6 height 6
click at [351, 53] on p "colaborador" at bounding box center [370, 54] width 52 height 6
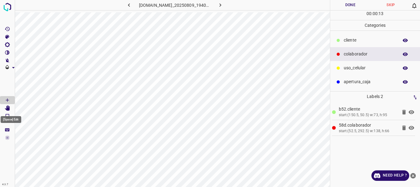
click at [9, 109] on icon "[Space] Edit" at bounding box center [7, 108] width 5 height 6
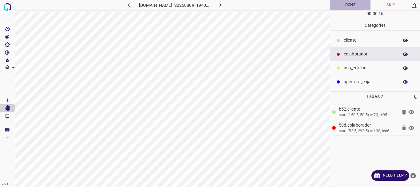
click at [353, 3] on button "Done" at bounding box center [350, 5] width 41 height 10
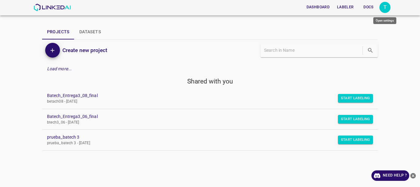
click at [384, 7] on div "T" at bounding box center [384, 7] width 11 height 11
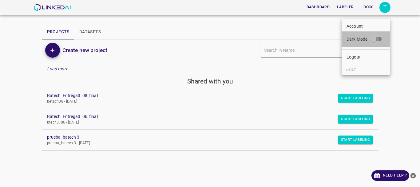
drag, startPoint x: 378, startPoint y: 39, endPoint x: 384, endPoint y: 40, distance: 6.6
click at [384, 40] on input "Dark Mode" at bounding box center [373, 40] width 35 height 12
checkbox input "true"
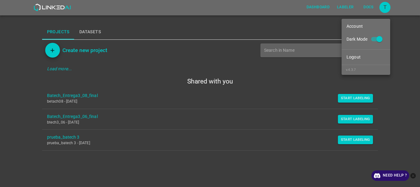
click at [349, 119] on div at bounding box center [210, 93] width 420 height 187
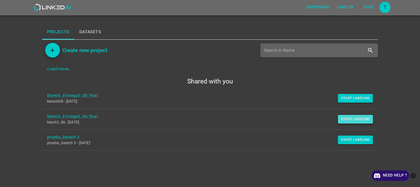
click at [346, 118] on button "Start Labeling" at bounding box center [355, 119] width 35 height 9
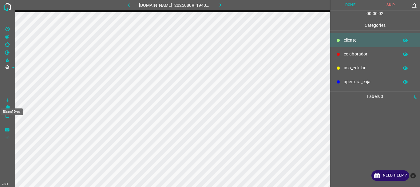
click at [6, 99] on icon "[Space] Draw" at bounding box center [8, 100] width 6 height 6
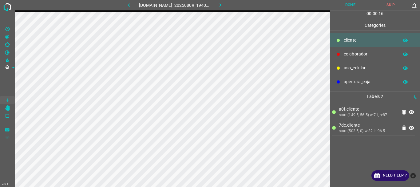
click at [345, 53] on p "colaborador" at bounding box center [370, 54] width 52 height 6
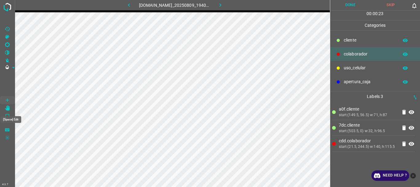
click at [5, 107] on icon "[Space] Edit" at bounding box center [8, 108] width 6 height 6
click at [352, 3] on button "Done" at bounding box center [350, 5] width 41 height 10
click at [222, 6] on icon "button" at bounding box center [220, 5] width 6 height 6
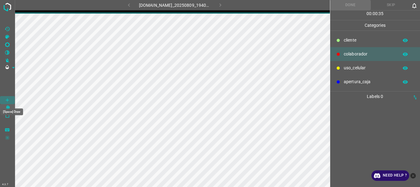
click at [6, 101] on icon "[Space] Draw" at bounding box center [8, 100] width 6 height 6
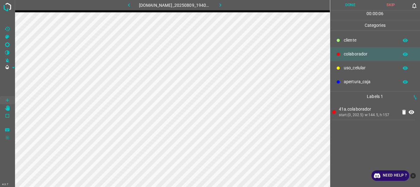
click at [360, 40] on p "​​cliente" at bounding box center [370, 40] width 52 height 6
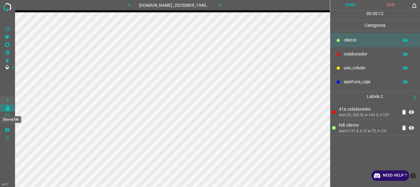
drag, startPoint x: 6, startPoint y: 108, endPoint x: 13, endPoint y: 107, distance: 6.3
click at [7, 107] on icon "[Space] Edit" at bounding box center [8, 108] width 6 height 6
click at [349, 6] on button "Done" at bounding box center [350, 5] width 41 height 10
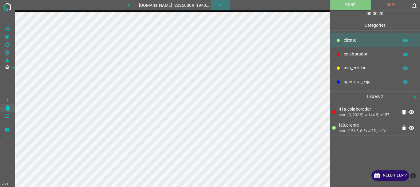
click at [224, 5] on icon "button" at bounding box center [220, 5] width 6 height 6
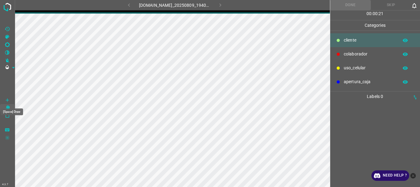
click at [12, 99] on Draw"] "[Space] Draw" at bounding box center [7, 100] width 15 height 8
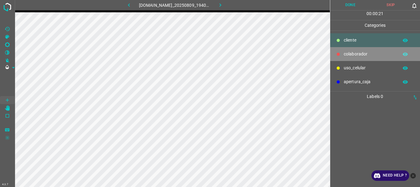
click at [360, 57] on p "colaborador" at bounding box center [370, 54] width 52 height 6
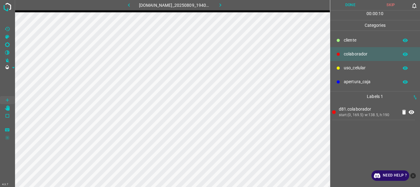
click at [362, 41] on p "​​cliente" at bounding box center [370, 40] width 52 height 6
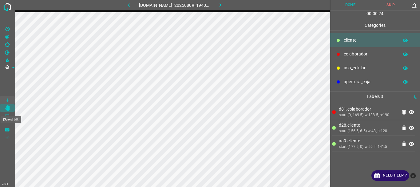
click at [9, 108] on icon "[Space] Edit" at bounding box center [7, 108] width 5 height 6
click at [355, 6] on button "Done" at bounding box center [350, 5] width 41 height 10
click at [221, 5] on icon "button" at bounding box center [220, 5] width 6 height 6
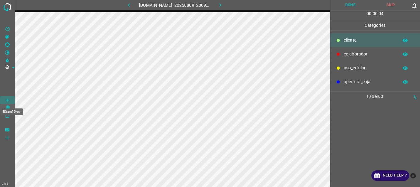
click at [11, 101] on Draw"] "[Space] Draw" at bounding box center [7, 100] width 15 height 8
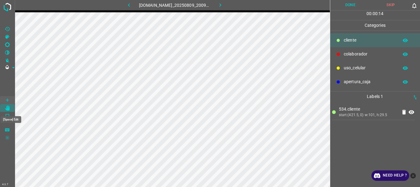
click at [7, 108] on icon "[Space] Edit" at bounding box center [7, 108] width 5 height 6
click at [9, 98] on icon "[Space] Draw" at bounding box center [8, 100] width 6 height 6
click at [343, 56] on div "colaborador" at bounding box center [375, 54] width 90 height 14
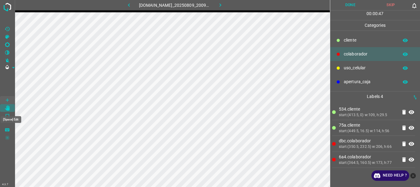
click at [6, 107] on icon "[Space] Edit" at bounding box center [8, 108] width 6 height 6
click at [345, 3] on button "Done" at bounding box center [350, 5] width 41 height 10
click at [224, 4] on icon "button" at bounding box center [220, 5] width 6 height 6
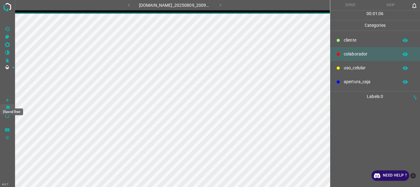
click at [7, 99] on icon "[Space] Draw" at bounding box center [8, 100] width 6 height 6
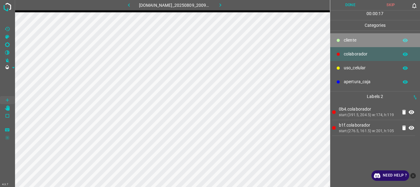
click at [352, 39] on p "​​cliente" at bounding box center [370, 40] width 52 height 6
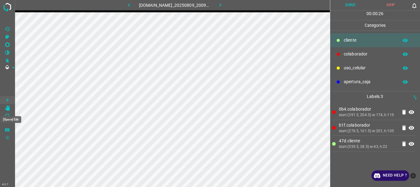
click at [5, 108] on icon "[Space] Edit" at bounding box center [8, 108] width 6 height 6
click at [347, 7] on button "Done" at bounding box center [350, 5] width 41 height 10
click at [217, 6] on button "button" at bounding box center [221, 5] width 20 height 10
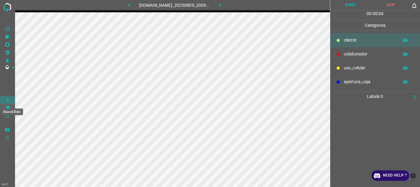
click at [10, 98] on icon "[Space] Draw" at bounding box center [8, 100] width 6 height 6
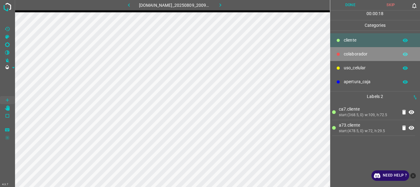
click at [348, 53] on p "colaborador" at bounding box center [370, 54] width 52 height 6
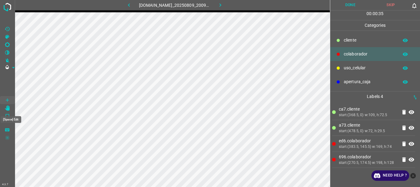
click at [5, 109] on icon "[Space] Edit" at bounding box center [8, 108] width 6 height 6
click at [343, 3] on button "Done" at bounding box center [350, 5] width 41 height 10
click at [223, 5] on icon "button" at bounding box center [220, 5] width 6 height 6
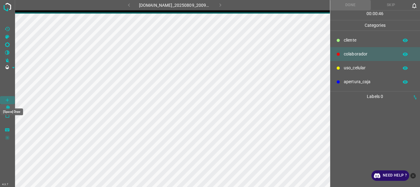
drag, startPoint x: 5, startPoint y: 100, endPoint x: 13, endPoint y: 99, distance: 8.4
click at [5, 100] on icon "[Space] Draw" at bounding box center [8, 100] width 6 height 6
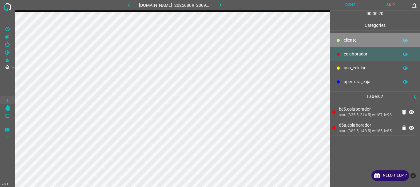
click at [350, 42] on p "​​cliente" at bounding box center [370, 40] width 52 height 6
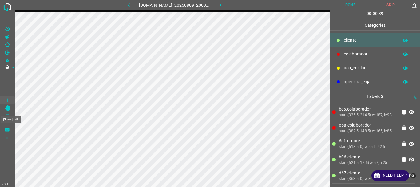
click at [6, 107] on icon "[Space] Edit" at bounding box center [8, 108] width 6 height 6
click at [342, 6] on button "Done" at bounding box center [350, 5] width 41 height 10
click at [223, 5] on icon "button" at bounding box center [220, 5] width 6 height 6
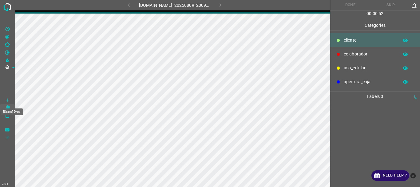
click at [8, 100] on icon "[Space] Draw" at bounding box center [7, 99] width 3 height 3
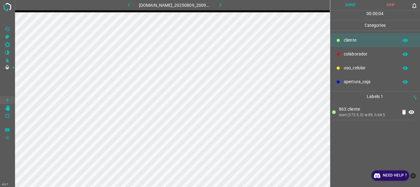
click at [350, 52] on p "colaborador" at bounding box center [370, 54] width 52 height 6
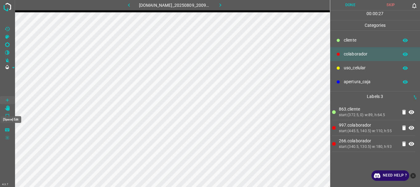
click at [6, 108] on icon "[Space] Edit" at bounding box center [8, 108] width 6 height 6
click at [353, 4] on button "Done" at bounding box center [350, 5] width 41 height 10
click at [224, 9] on button "button" at bounding box center [221, 5] width 20 height 10
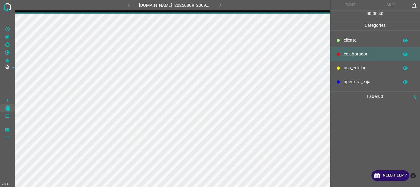
click at [7, 97] on icon "[Space] Draw" at bounding box center [8, 100] width 6 height 6
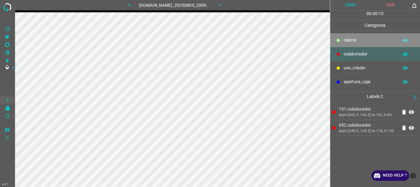
click at [342, 40] on div "​​cliente" at bounding box center [375, 40] width 90 height 14
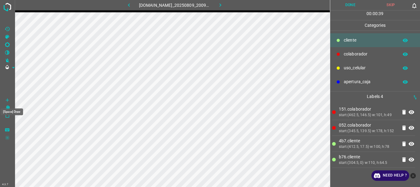
click at [7, 100] on icon "[Space] Draw" at bounding box center [7, 99] width 3 height 3
click at [9, 109] on icon "[Space] Edit" at bounding box center [7, 108] width 5 height 6
click at [344, 4] on button "Done" at bounding box center [350, 5] width 41 height 10
click at [227, 5] on button "button" at bounding box center [221, 5] width 20 height 10
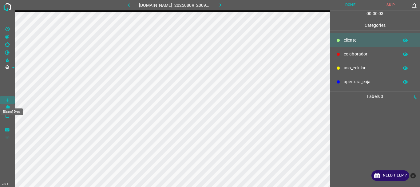
click at [8, 101] on icon "[Space] Draw" at bounding box center [8, 100] width 6 height 6
click at [370, 55] on p "colaborador" at bounding box center [370, 54] width 52 height 6
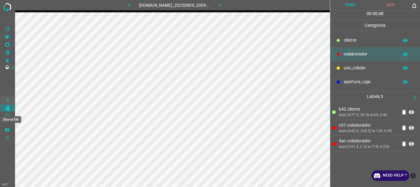
click at [7, 106] on icon "[Space] Edit" at bounding box center [7, 108] width 5 height 6
click at [344, 4] on button "Done" at bounding box center [350, 5] width 41 height 10
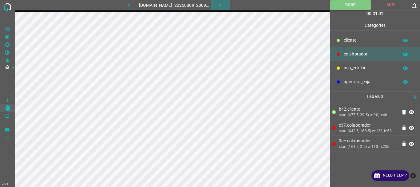
click at [224, 5] on icon "button" at bounding box center [220, 5] width 6 height 6
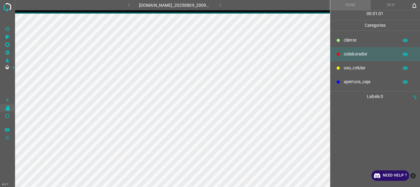
click at [8, 100] on icon "[Space] Draw" at bounding box center [8, 100] width 6 height 6
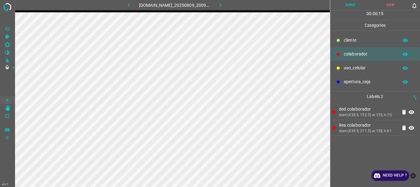
click at [342, 37] on div "​​cliente" at bounding box center [375, 40] width 90 height 14
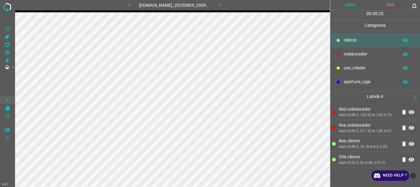
click at [7, 107] on icon "[Space] Edit" at bounding box center [7, 108] width 5 height 6
click at [350, 5] on button "Done" at bounding box center [350, 5] width 41 height 10
click at [224, 5] on icon "button" at bounding box center [220, 5] width 6 height 6
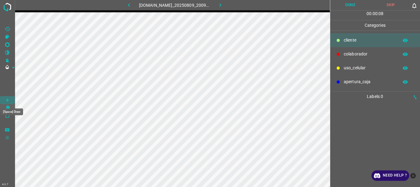
click at [6, 101] on icon "[Space] Draw" at bounding box center [8, 100] width 6 height 6
click at [358, 56] on p "colaborador" at bounding box center [370, 54] width 52 height 6
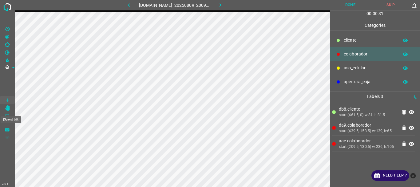
click at [7, 106] on icon "[Space] Edit" at bounding box center [7, 108] width 5 height 6
click at [350, 7] on button "Done" at bounding box center [350, 5] width 41 height 10
click at [221, 6] on icon "button" at bounding box center [221, 4] width 2 height 3
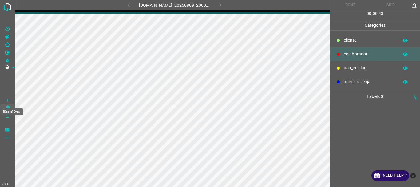
click at [6, 97] on icon "[Space] Draw" at bounding box center [8, 100] width 6 height 6
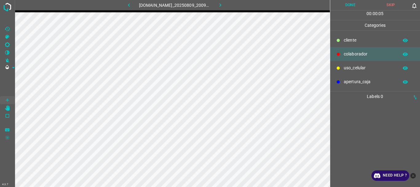
click at [353, 54] on p "colaborador" at bounding box center [370, 54] width 52 height 6
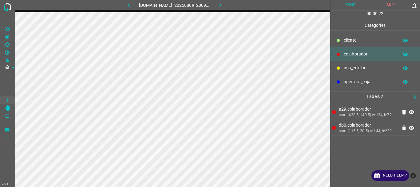
click at [341, 41] on div "​​cliente" at bounding box center [375, 40] width 90 height 14
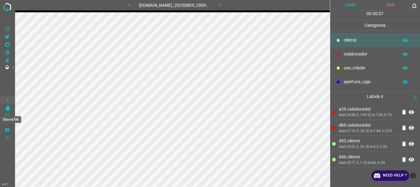
click at [6, 109] on icon "[Space] Edit" at bounding box center [7, 108] width 5 height 6
click at [352, 6] on button "Done" at bounding box center [350, 5] width 41 height 10
click at [223, 5] on icon "button" at bounding box center [220, 5] width 6 height 6
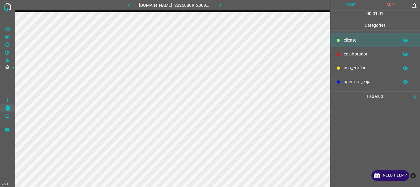
click at [5, 99] on icon "[Space] Draw" at bounding box center [8, 100] width 6 height 6
click at [344, 56] on p "colaborador" at bounding box center [370, 54] width 52 height 6
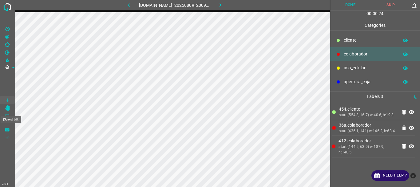
click at [8, 107] on icon "[Space] Edit" at bounding box center [7, 108] width 5 height 6
click at [349, 5] on button "Done" at bounding box center [350, 5] width 41 height 10
click at [224, 5] on icon "button" at bounding box center [220, 5] width 6 height 6
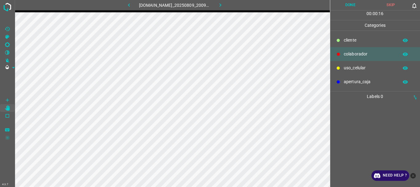
click at [8, 97] on icon "[Space] Draw" at bounding box center [8, 100] width 6 height 6
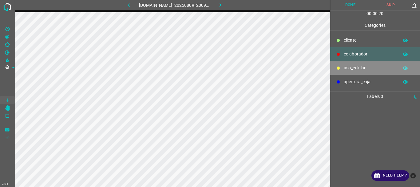
click at [364, 66] on p "uso_celular" at bounding box center [370, 68] width 52 height 6
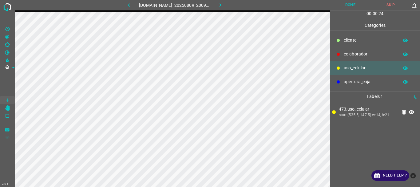
click at [350, 52] on p "colaborador" at bounding box center [370, 54] width 52 height 6
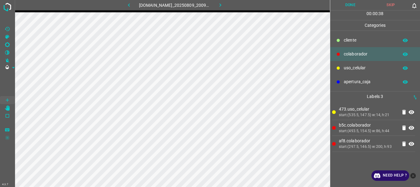
click at [341, 38] on div at bounding box center [338, 40] width 6 height 6
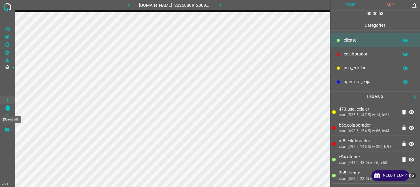
click at [8, 109] on icon "[Space] Edit" at bounding box center [7, 108] width 5 height 6
click at [348, 3] on button "Done" at bounding box center [350, 5] width 41 height 10
click at [224, 6] on icon "button" at bounding box center [220, 5] width 6 height 6
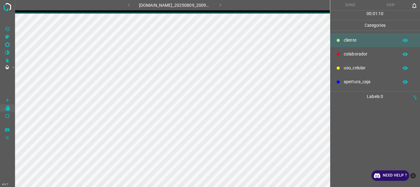
click at [7, 100] on icon "[Space] Draw" at bounding box center [7, 99] width 3 height 3
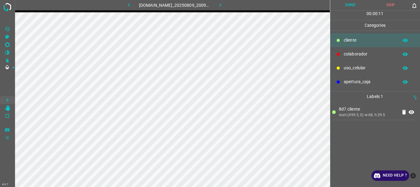
click at [352, 53] on p "colaborador" at bounding box center [370, 54] width 52 height 6
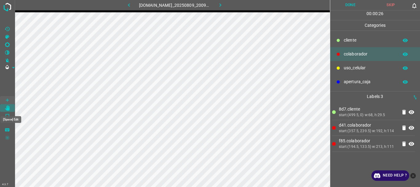
click at [8, 109] on icon "[Space] Edit" at bounding box center [7, 108] width 5 height 6
click at [354, 2] on button "Done" at bounding box center [350, 5] width 41 height 10
click at [224, 4] on icon "button" at bounding box center [220, 5] width 6 height 6
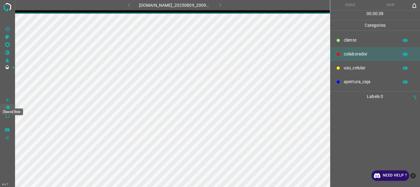
click at [6, 99] on icon "[Space] Draw" at bounding box center [8, 100] width 6 height 6
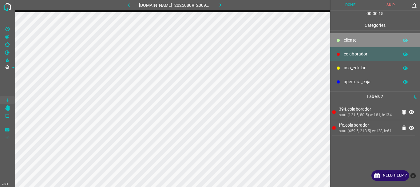
drag, startPoint x: 344, startPoint y: 40, endPoint x: 346, endPoint y: 30, distance: 11.0
click at [347, 27] on div "Categories ​​cliente colaborador uso_celular apertura_caja" at bounding box center [375, 55] width 90 height 71
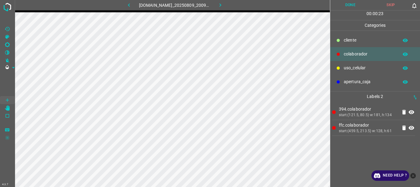
click at [346, 39] on p "​​cliente" at bounding box center [370, 40] width 52 height 6
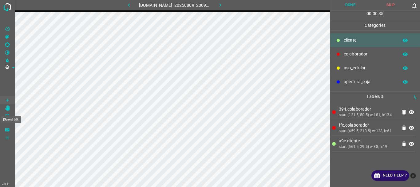
click at [8, 109] on icon "[Space] Edit" at bounding box center [7, 108] width 5 height 6
click at [344, 6] on button "Done" at bounding box center [350, 5] width 41 height 10
click at [224, 5] on icon "button" at bounding box center [220, 5] width 6 height 6
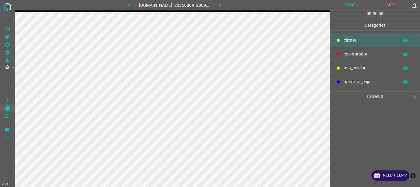
click at [12, 97] on Draw"] "[Space] Draw" at bounding box center [7, 100] width 15 height 8
click at [342, 54] on div "colaborador" at bounding box center [375, 54] width 90 height 14
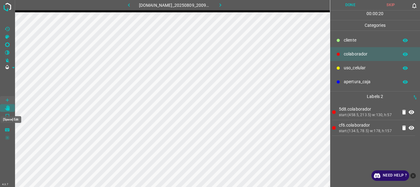
click at [8, 109] on icon "[Space] Edit" at bounding box center [7, 108] width 5 height 6
click at [345, 6] on button "Done" at bounding box center [350, 5] width 41 height 10
click at [221, 6] on icon "button" at bounding box center [221, 4] width 2 height 3
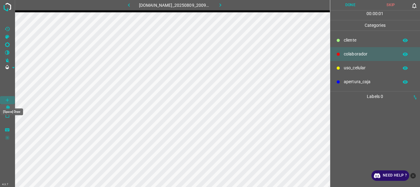
click at [6, 99] on icon "[Space] Draw" at bounding box center [8, 100] width 6 height 6
click at [340, 40] on div at bounding box center [338, 40] width 6 height 6
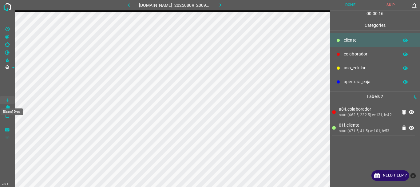
click at [8, 108] on div "[Space] Draw" at bounding box center [12, 110] width 24 height 12
click at [9, 107] on icon "[Space] Edit" at bounding box center [7, 108] width 5 height 6
click at [347, 2] on button "Done" at bounding box center [350, 5] width 41 height 10
click at [226, 9] on button "button" at bounding box center [221, 5] width 20 height 10
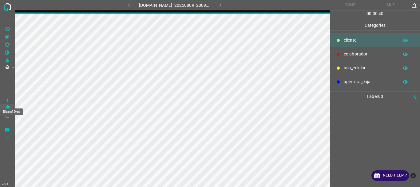
click at [11, 100] on Draw"] "[Space] Draw" at bounding box center [7, 100] width 15 height 8
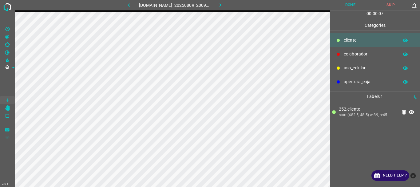
click at [351, 55] on p "colaborador" at bounding box center [370, 54] width 52 height 6
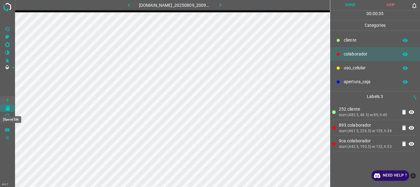
click at [7, 109] on icon "[Space] Edit" at bounding box center [7, 108] width 5 height 6
click at [349, 6] on button "Done" at bounding box center [350, 5] width 41 height 10
click at [224, 6] on icon "button" at bounding box center [220, 5] width 6 height 6
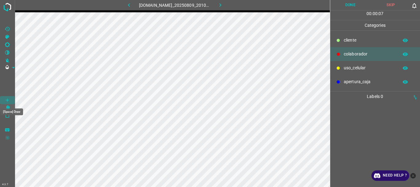
click at [5, 96] on Draw"] "[Space] Draw" at bounding box center [7, 100] width 15 height 8
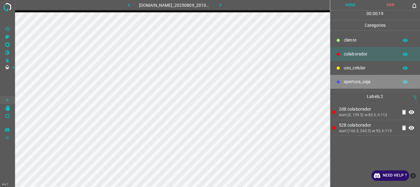
click at [347, 79] on p "apertura_caja" at bounding box center [370, 81] width 52 height 6
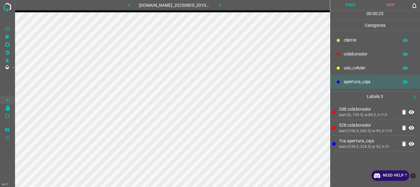
click at [349, 38] on p "​​cliente" at bounding box center [370, 40] width 52 height 6
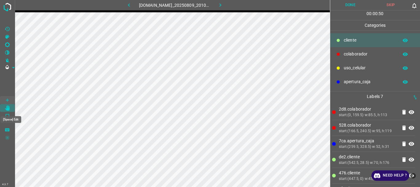
click at [6, 109] on icon "[Space] Edit" at bounding box center [8, 108] width 6 height 6
click at [9, 100] on icon "[Space] Draw" at bounding box center [8, 100] width 6 height 6
click at [342, 5] on button "Done" at bounding box center [350, 5] width 41 height 10
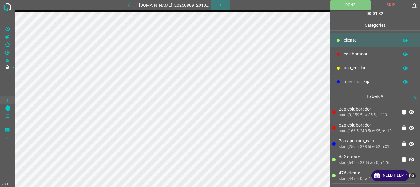
click at [224, 3] on icon "button" at bounding box center [220, 5] width 6 height 6
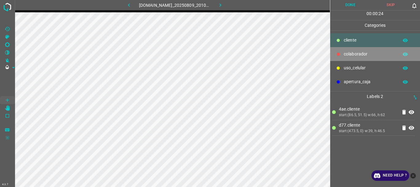
click at [342, 51] on div "colaborador" at bounding box center [375, 54] width 90 height 14
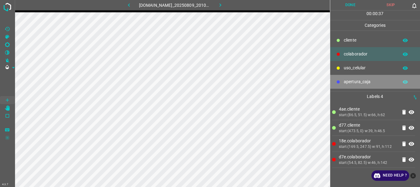
click at [347, 83] on p "apertura_caja" at bounding box center [370, 81] width 52 height 6
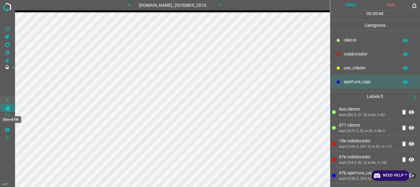
click at [9, 108] on icon "[Space] Edit" at bounding box center [7, 108] width 5 height 6
click at [338, 5] on button "Done" at bounding box center [350, 5] width 41 height 10
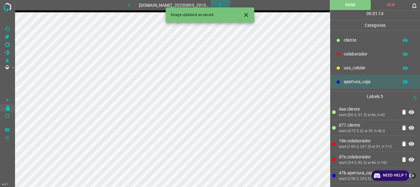
click at [223, 4] on icon "button" at bounding box center [220, 5] width 6 height 6
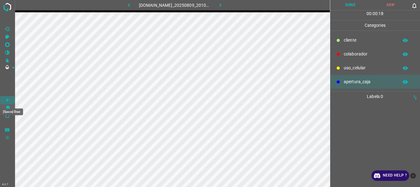
click at [9, 100] on icon "[Space] Draw" at bounding box center [8, 100] width 6 height 6
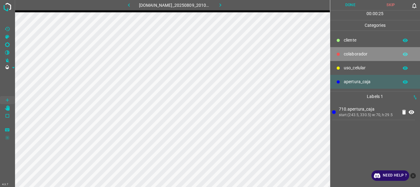
click at [346, 53] on p "colaborador" at bounding box center [370, 54] width 52 height 6
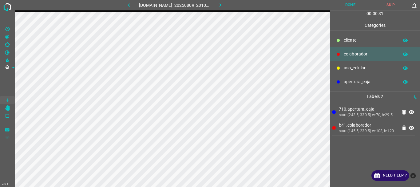
click at [340, 41] on div at bounding box center [338, 40] width 6 height 6
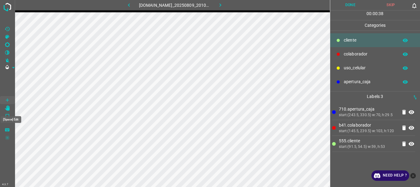
click at [9, 106] on icon "[Space] Edit" at bounding box center [7, 108] width 5 height 6
click at [354, 4] on button "Done" at bounding box center [350, 5] width 41 height 10
click at [224, 6] on icon "button" at bounding box center [220, 5] width 6 height 6
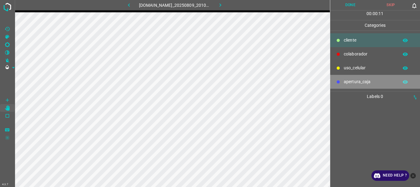
click at [351, 80] on p "apertura_caja" at bounding box center [370, 81] width 52 height 6
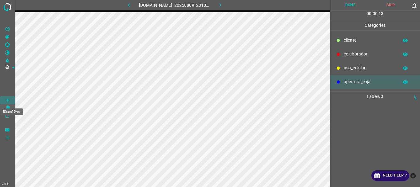
click at [5, 98] on icon "[Space] Draw" at bounding box center [8, 100] width 6 height 6
click at [358, 52] on p "colaborador" at bounding box center [370, 54] width 52 height 6
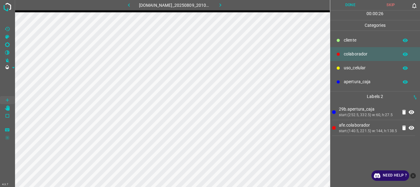
click at [352, 67] on p "uso_celular" at bounding box center [370, 68] width 52 height 6
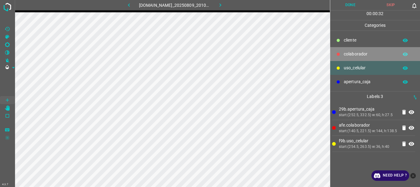
click at [345, 51] on p "colaborador" at bounding box center [370, 54] width 52 height 6
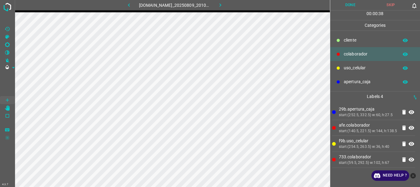
click at [359, 39] on p "​​cliente" at bounding box center [370, 40] width 52 height 6
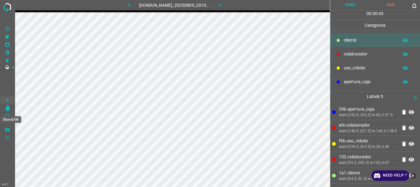
click at [6, 108] on icon "[Space] Edit" at bounding box center [8, 108] width 6 height 6
click at [346, 4] on button "Done" at bounding box center [350, 5] width 41 height 10
click at [224, 3] on icon "button" at bounding box center [220, 5] width 6 height 6
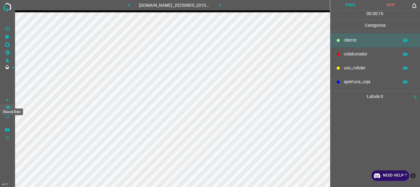
click at [6, 99] on icon "[Space] Draw" at bounding box center [8, 100] width 6 height 6
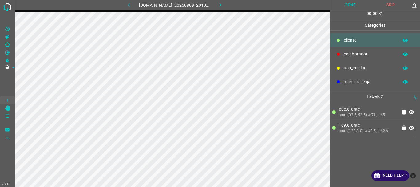
click at [354, 53] on p "colaborador" at bounding box center [370, 54] width 52 height 6
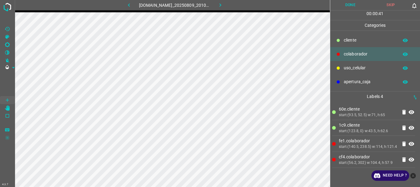
click at [354, 81] on p "apertura_caja" at bounding box center [370, 81] width 52 height 6
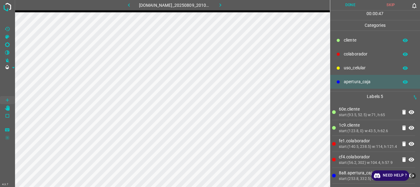
click at [9, 105] on icon "[Space] Edit" at bounding box center [8, 108] width 6 height 6
click at [347, 4] on button "Done" at bounding box center [350, 5] width 41 height 10
click at [221, 5] on icon "button" at bounding box center [221, 4] width 2 height 3
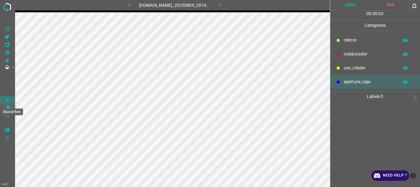
click at [4, 98] on Draw"] "[Space] Draw" at bounding box center [7, 100] width 15 height 8
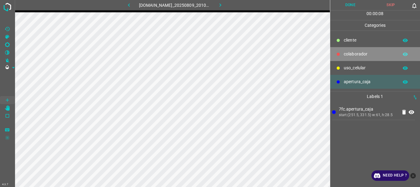
click at [354, 57] on p "colaborador" at bounding box center [370, 54] width 52 height 6
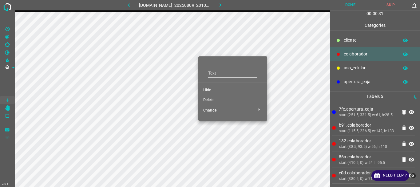
click at [212, 97] on span "Delete" at bounding box center [232, 100] width 59 height 6
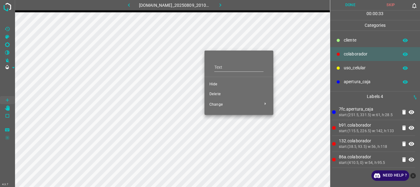
click at [220, 92] on span "Delete" at bounding box center [238, 94] width 59 height 6
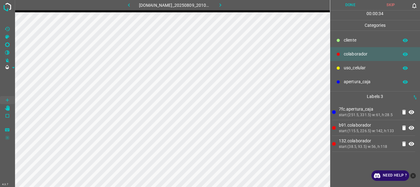
click at [344, 39] on p "​​cliente" at bounding box center [370, 40] width 52 height 6
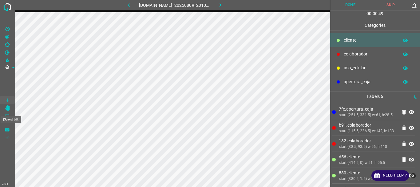
click at [9, 107] on icon "[Space] Edit" at bounding box center [7, 108] width 5 height 6
click at [353, 1] on button "Done" at bounding box center [350, 5] width 41 height 10
click at [224, 6] on icon "button" at bounding box center [220, 5] width 6 height 6
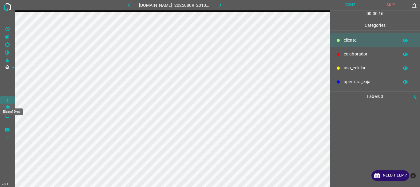
click at [8, 100] on icon "[Space] Draw" at bounding box center [7, 99] width 3 height 3
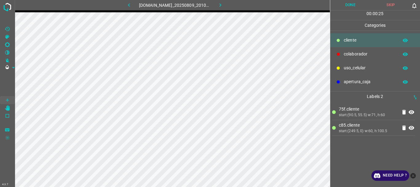
click at [355, 66] on p "uso_celular" at bounding box center [370, 68] width 52 height 6
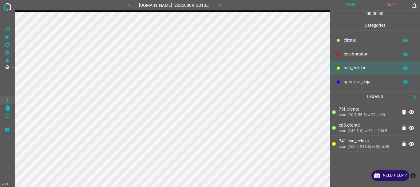
click at [348, 54] on p "colaborador" at bounding box center [370, 54] width 52 height 6
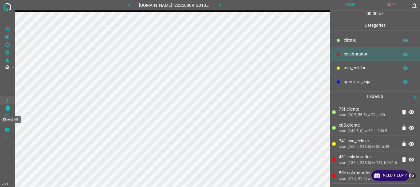
click at [7, 106] on icon "[Space] Edit" at bounding box center [7, 108] width 5 height 6
click at [344, 3] on button "Done" at bounding box center [350, 5] width 41 height 10
click at [224, 6] on icon "button" at bounding box center [220, 5] width 6 height 6
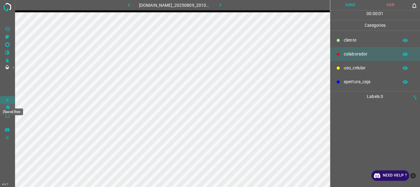
click at [5, 100] on icon "[Space] Draw" at bounding box center [8, 100] width 6 height 6
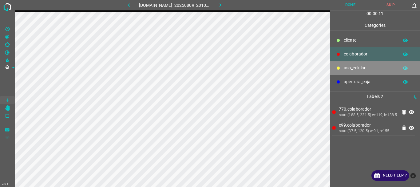
click at [363, 64] on div "uso_celular" at bounding box center [375, 68] width 90 height 14
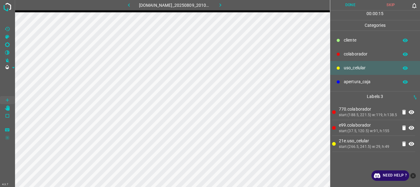
click at [340, 38] on div at bounding box center [338, 40] width 6 height 6
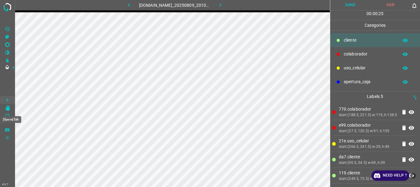
click at [6, 109] on icon "[Space] Edit" at bounding box center [8, 108] width 6 height 6
click at [346, 5] on button "Done" at bounding box center [350, 5] width 41 height 10
click at [222, 6] on icon "button" at bounding box center [220, 5] width 6 height 6
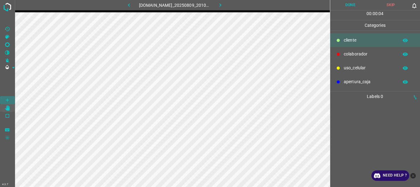
click at [6, 97] on icon "[Space] Draw" at bounding box center [8, 100] width 6 height 6
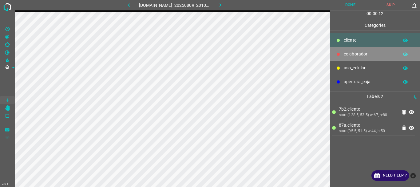
click at [362, 53] on p "colaborador" at bounding box center [370, 54] width 52 height 6
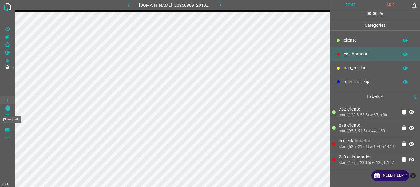
click at [9, 105] on icon "[Space] Edit" at bounding box center [8, 108] width 6 height 6
click at [354, 5] on button "Done" at bounding box center [350, 5] width 41 height 10
click at [223, 6] on icon "button" at bounding box center [220, 5] width 6 height 6
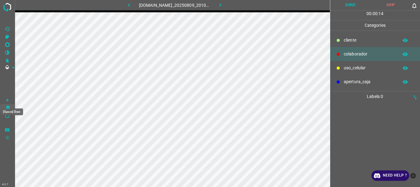
click at [8, 99] on icon "[Space] Draw" at bounding box center [8, 100] width 6 height 6
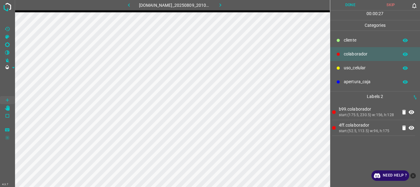
click at [353, 42] on p "​​cliente" at bounding box center [370, 40] width 52 height 6
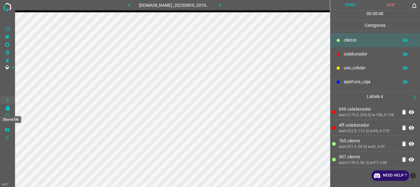
click at [5, 107] on icon "[Space] Edit" at bounding box center [8, 108] width 6 height 6
click at [351, 6] on button "Done" at bounding box center [350, 5] width 41 height 10
click at [224, 4] on icon "button" at bounding box center [220, 5] width 6 height 6
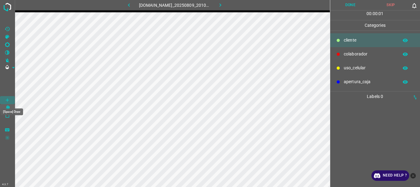
drag, startPoint x: 7, startPoint y: 99, endPoint x: 10, endPoint y: 97, distance: 3.3
click at [7, 98] on icon "[Space] Draw" at bounding box center [8, 100] width 6 height 6
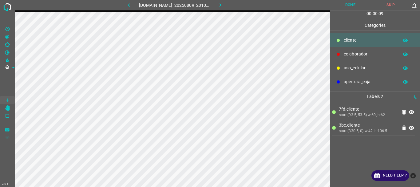
click at [344, 54] on p "colaborador" at bounding box center [370, 54] width 52 height 6
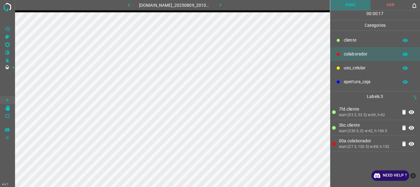
click at [354, 7] on button "Done" at bounding box center [350, 5] width 41 height 10
drag, startPoint x: 236, startPoint y: 4, endPoint x: 232, endPoint y: 5, distance: 3.8
click at [234, 5] on div "889-dg-mundo.ddns.net_20250809_201041_000001110.jpg" at bounding box center [174, 5] width 143 height 10
click at [224, 6] on icon "button" at bounding box center [220, 5] width 6 height 6
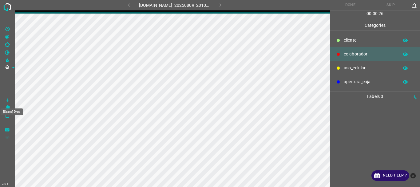
click at [6, 101] on icon "[Space] Draw" at bounding box center [8, 100] width 6 height 6
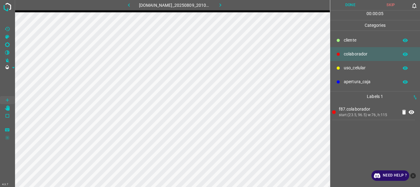
click at [340, 40] on div at bounding box center [338, 40] width 6 height 6
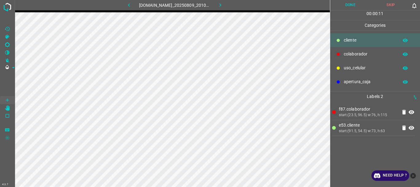
click at [7, 108] on icon "[Space] Edit" at bounding box center [7, 108] width 5 height 6
click at [344, 2] on button "Done" at bounding box center [350, 5] width 41 height 10
click at [220, 6] on icon "button" at bounding box center [220, 5] width 6 height 6
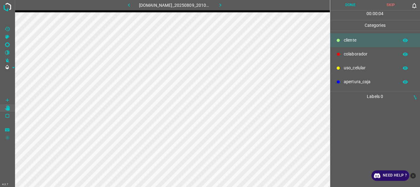
click at [348, 50] on div "colaborador" at bounding box center [375, 54] width 90 height 14
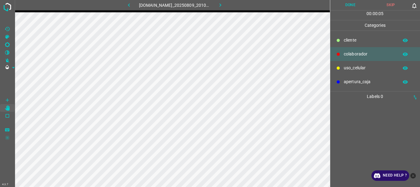
click at [6, 98] on icon "[Space] Draw" at bounding box center [8, 100] width 6 height 6
click at [343, 40] on div "​​cliente" at bounding box center [375, 40] width 90 height 14
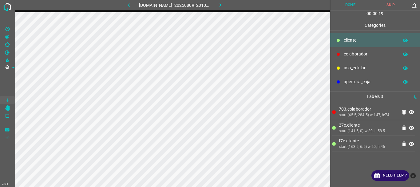
click at [3, 105] on Edit"] "[Space] Edit" at bounding box center [7, 108] width 15 height 8
click at [346, 6] on button "Done" at bounding box center [350, 5] width 41 height 10
click at [224, 7] on icon "button" at bounding box center [220, 5] width 6 height 6
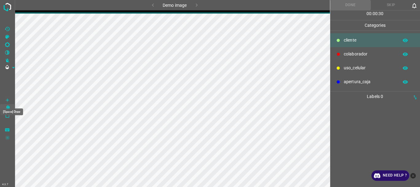
click at [6, 96] on span at bounding box center [7, 83] width 15 height 25
click at [5, 100] on icon "[Space] Draw" at bounding box center [8, 100] width 6 height 6
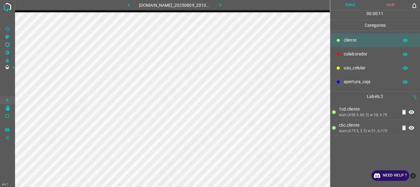
click at [355, 53] on p "colaborador" at bounding box center [370, 54] width 52 height 6
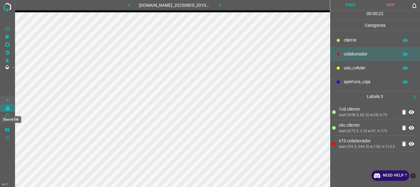
click at [12, 108] on Edit"] "[Space] Edit" at bounding box center [7, 108] width 15 height 8
click at [351, 7] on button "Done" at bounding box center [350, 5] width 41 height 10
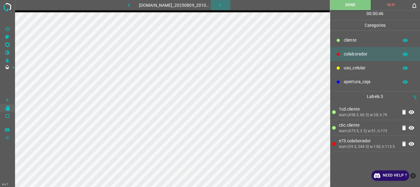
click at [227, 6] on button "button" at bounding box center [221, 5] width 20 height 10
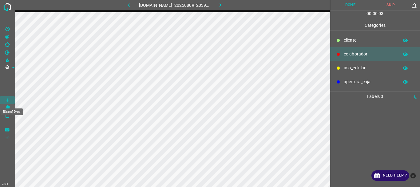
click at [0, 100] on Draw"] "[Space] Draw" at bounding box center [7, 100] width 15 height 8
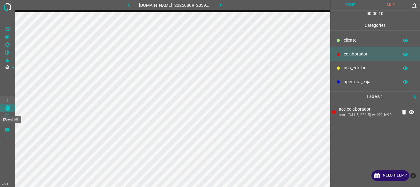
click at [8, 108] on icon "[Space] Edit" at bounding box center [7, 108] width 5 height 6
click at [347, 6] on button "Done" at bounding box center [350, 5] width 41 height 10
click at [224, 6] on icon "button" at bounding box center [220, 5] width 6 height 6
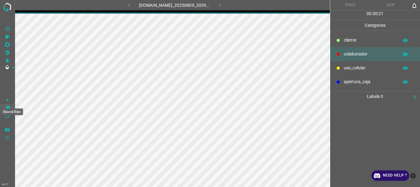
click at [9, 100] on icon "[Space] Draw" at bounding box center [8, 100] width 6 height 6
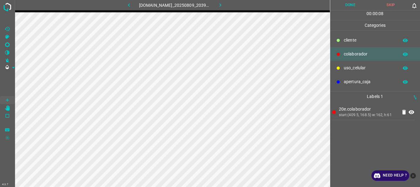
click at [349, 41] on p "​​cliente" at bounding box center [370, 40] width 52 height 6
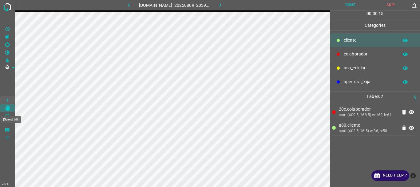
click at [9, 109] on icon "[Space] Edit" at bounding box center [7, 108] width 5 height 6
click at [350, 5] on button "Done" at bounding box center [350, 5] width 41 height 10
click at [221, 4] on icon "button" at bounding box center [220, 5] width 6 height 6
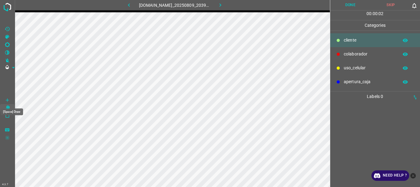
click at [4, 102] on Draw"] "[Space] Draw" at bounding box center [7, 100] width 15 height 8
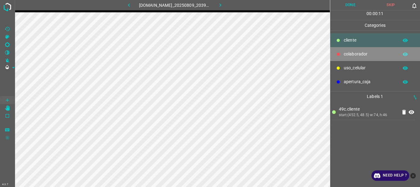
click at [342, 49] on div "colaborador" at bounding box center [375, 54] width 90 height 14
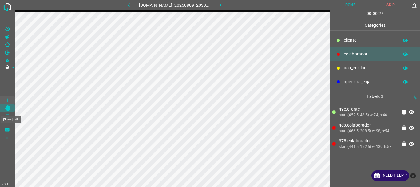
click at [10, 109] on icon "[Space] Edit" at bounding box center [7, 108] width 5 height 6
click at [353, 9] on button "Done" at bounding box center [350, 5] width 41 height 10
click at [224, 5] on icon "button" at bounding box center [220, 5] width 6 height 6
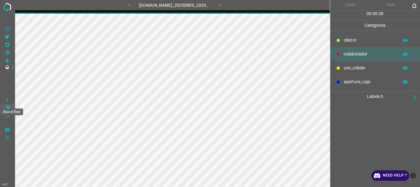
click at [8, 100] on icon "[Space] Draw" at bounding box center [8, 100] width 6 height 6
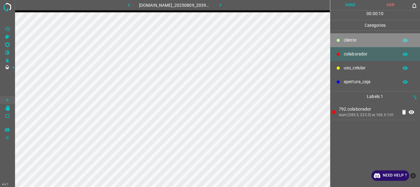
click at [344, 40] on p "​​cliente" at bounding box center [370, 40] width 52 height 6
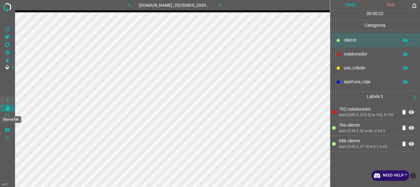
click at [7, 108] on icon "[Space] Edit" at bounding box center [7, 108] width 5 height 6
click at [349, 3] on button "Done" at bounding box center [350, 5] width 41 height 10
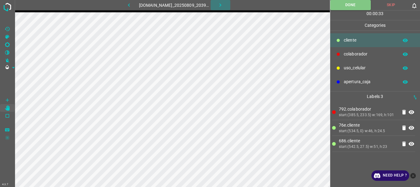
click at [222, 4] on icon "button" at bounding box center [220, 5] width 6 height 6
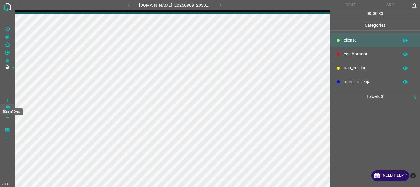
click at [8, 98] on icon "[Space] Draw" at bounding box center [8, 100] width 6 height 6
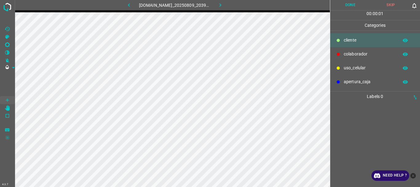
click at [345, 52] on p "colaborador" at bounding box center [370, 54] width 52 height 6
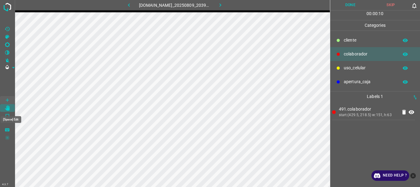
click at [10, 110] on Edit"] "[Space] Edit" at bounding box center [7, 108] width 15 height 8
click at [349, 6] on button "Done" at bounding box center [350, 5] width 41 height 10
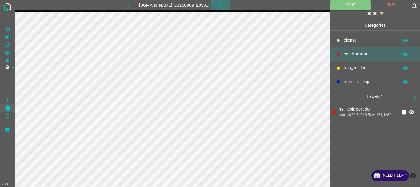
click at [226, 6] on button "button" at bounding box center [221, 5] width 20 height 10
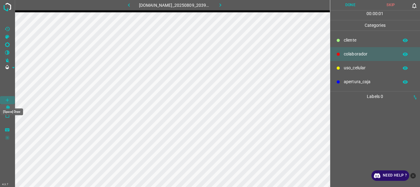
click at [3, 97] on Draw"] "[Space] Draw" at bounding box center [7, 100] width 15 height 8
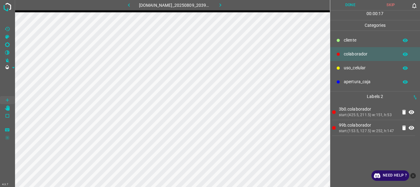
click at [342, 39] on div "​​cliente" at bounding box center [375, 40] width 90 height 14
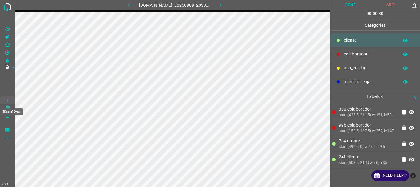
click at [9, 107] on div "[Space] Draw" at bounding box center [12, 110] width 24 height 12
click at [6, 109] on icon "[Space] Edit" at bounding box center [7, 108] width 5 height 6
click at [350, 1] on button "Done" at bounding box center [350, 5] width 41 height 10
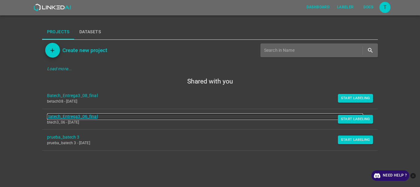
click at [67, 117] on link "Batech_Entrega3_06_final" at bounding box center [205, 116] width 316 height 6
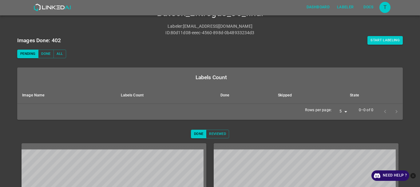
scroll to position [23, 0]
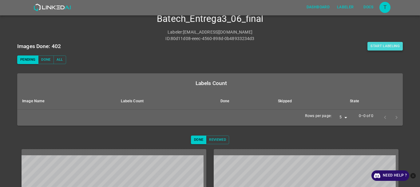
click at [379, 45] on button "Start Labeling" at bounding box center [384, 46] width 35 height 9
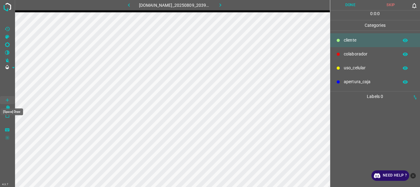
click at [8, 101] on icon "[Space] Draw" at bounding box center [8, 100] width 6 height 6
click at [344, 54] on p "colaborador" at bounding box center [370, 54] width 52 height 6
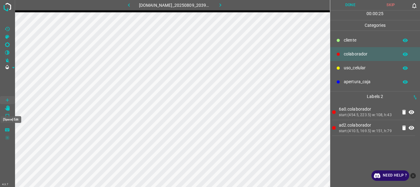
click at [9, 108] on icon "[Space] Edit" at bounding box center [7, 108] width 5 height 6
click at [353, 5] on button "Done" at bounding box center [350, 5] width 41 height 10
drag, startPoint x: 227, startPoint y: 5, endPoint x: 420, endPoint y: 15, distance: 193.4
click at [224, 5] on icon "button" at bounding box center [220, 5] width 6 height 6
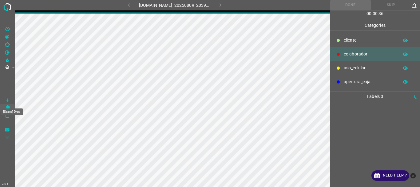
click at [4, 98] on Draw"] "[Space] Draw" at bounding box center [7, 100] width 15 height 8
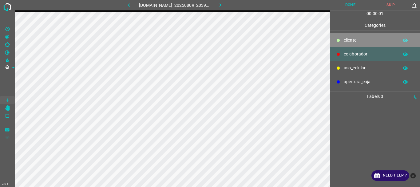
click at [344, 40] on p "​​cliente" at bounding box center [370, 40] width 52 height 6
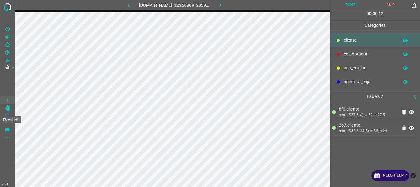
click at [8, 109] on icon "[Space] Edit" at bounding box center [7, 108] width 5 height 6
click at [351, 6] on button "Done" at bounding box center [350, 5] width 41 height 10
click at [224, 6] on icon "button" at bounding box center [220, 5] width 6 height 6
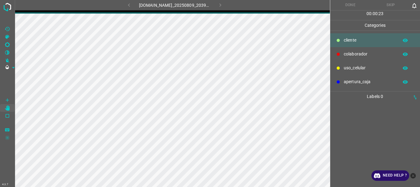
click at [6, 100] on icon "[Space] Draw" at bounding box center [8, 100] width 6 height 6
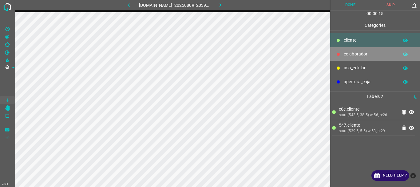
click at [352, 48] on div "colaborador" at bounding box center [375, 54] width 90 height 14
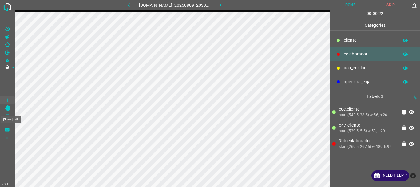
click at [7, 108] on icon "[Space] Edit" at bounding box center [7, 108] width 5 height 6
click at [348, 4] on button "Done" at bounding box center [350, 5] width 41 height 10
click at [221, 3] on icon "button" at bounding box center [220, 5] width 6 height 6
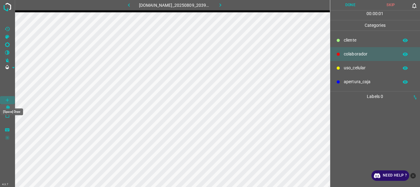
drag, startPoint x: 7, startPoint y: 98, endPoint x: 12, endPoint y: 98, distance: 5.5
click at [9, 98] on icon "[Space] Draw" at bounding box center [8, 100] width 6 height 6
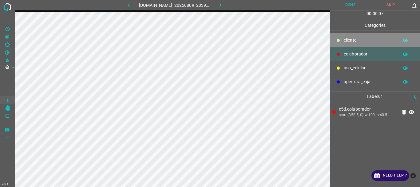
click at [337, 39] on icon at bounding box center [338, 40] width 3 height 3
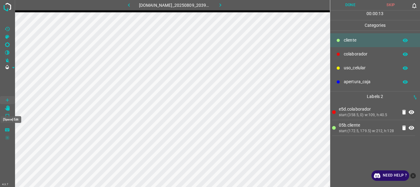
click at [7, 108] on icon "[Space] Edit" at bounding box center [7, 108] width 5 height 6
click at [347, 4] on button "Done" at bounding box center [350, 5] width 41 height 10
click at [224, 6] on icon "button" at bounding box center [220, 5] width 6 height 6
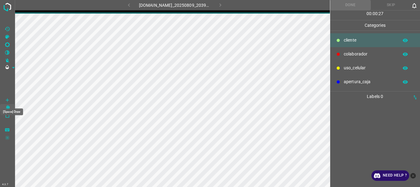
click at [7, 99] on icon "[Space] Draw" at bounding box center [8, 100] width 6 height 6
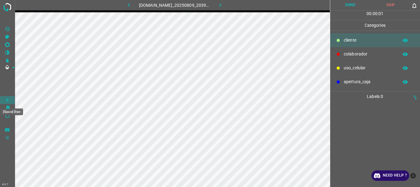
click at [6, 100] on icon "[Space] Draw" at bounding box center [8, 100] width 6 height 6
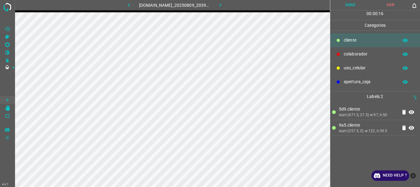
click at [348, 51] on p "colaborador" at bounding box center [370, 54] width 52 height 6
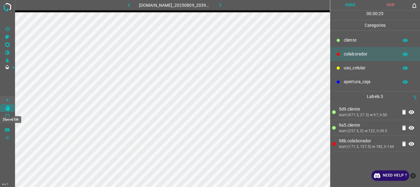
click at [8, 105] on icon "[Space] Edit" at bounding box center [7, 108] width 5 height 6
click at [345, 7] on button "Done" at bounding box center [350, 5] width 41 height 10
click at [220, 7] on icon "button" at bounding box center [220, 5] width 6 height 6
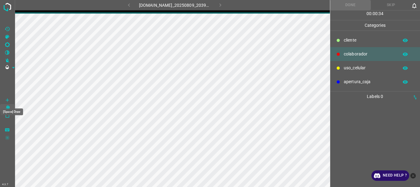
click at [7, 101] on icon "[Space] Draw" at bounding box center [8, 100] width 6 height 6
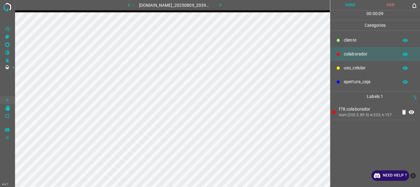
click at [356, 39] on p "​​cliente" at bounding box center [370, 40] width 52 height 6
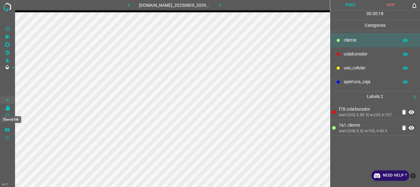
click at [8, 108] on icon "[Space] Edit" at bounding box center [7, 108] width 5 height 6
click at [348, 5] on button "Done" at bounding box center [350, 5] width 41 height 10
click at [224, 7] on icon "button" at bounding box center [220, 5] width 6 height 6
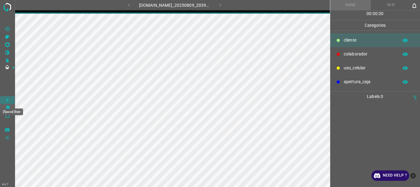
click at [7, 101] on icon "[Space] Draw" at bounding box center [8, 100] width 6 height 6
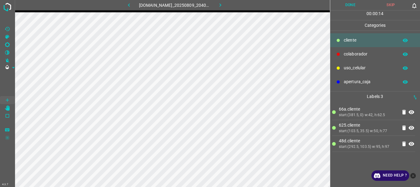
click at [341, 58] on div "colaborador" at bounding box center [375, 54] width 90 height 14
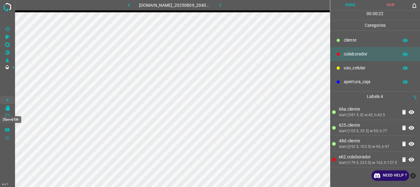
click at [9, 109] on icon "[Space] Edit" at bounding box center [7, 108] width 5 height 6
click at [349, 6] on button "Done" at bounding box center [350, 5] width 41 height 10
click at [2, 100] on Draw"] "[Space] Draw" at bounding box center [7, 100] width 15 height 8
click at [224, 7] on icon "button" at bounding box center [220, 5] width 6 height 6
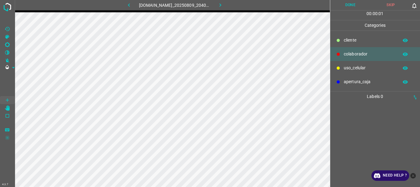
click at [354, 42] on p "​​cliente" at bounding box center [370, 40] width 52 height 6
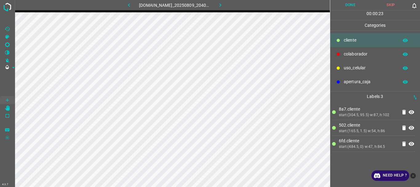
click at [348, 55] on p "colaborador" at bounding box center [370, 54] width 52 height 6
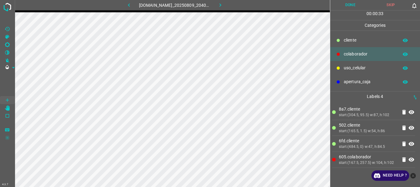
click at [339, 82] on icon at bounding box center [338, 81] width 3 height 3
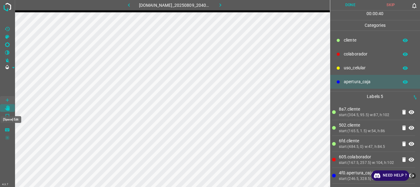
click at [10, 109] on icon "[Space] Edit" at bounding box center [7, 108] width 5 height 6
click at [343, 6] on button "Done" at bounding box center [350, 5] width 41 height 10
click at [224, 6] on icon "button" at bounding box center [220, 5] width 6 height 6
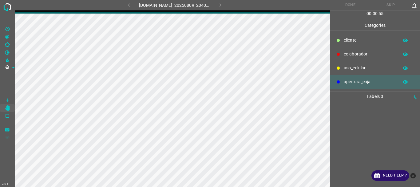
click at [10, 100] on icon "[Space] Draw" at bounding box center [8, 100] width 6 height 6
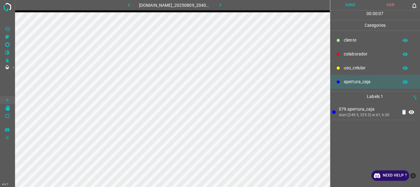
click at [352, 55] on p "colaborador" at bounding box center [370, 54] width 52 height 6
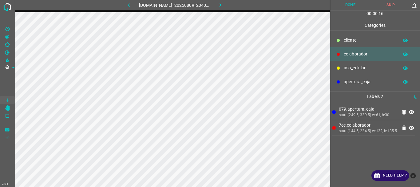
click at [341, 42] on div at bounding box center [338, 40] width 6 height 6
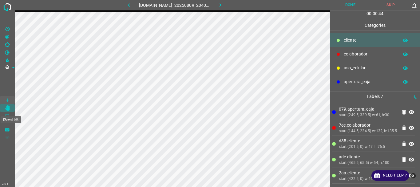
click at [9, 106] on Edit"] "[Space] Edit" at bounding box center [7, 108] width 15 height 8
click at [346, 6] on button "Done" at bounding box center [350, 5] width 41 height 10
click at [227, 8] on button "button" at bounding box center [221, 5] width 20 height 10
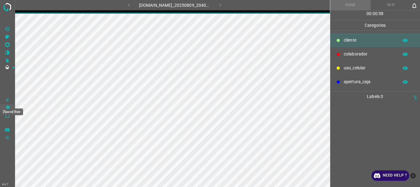
click at [9, 100] on icon "[Space] Draw" at bounding box center [8, 100] width 6 height 6
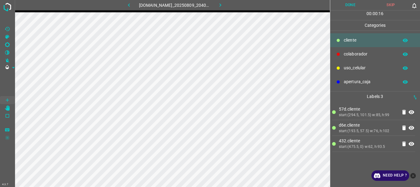
click at [345, 52] on p "colaborador" at bounding box center [370, 54] width 52 height 6
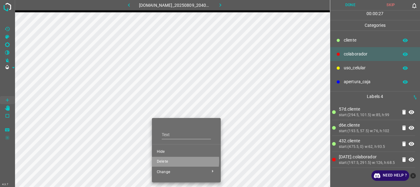
click at [168, 160] on span "Delete" at bounding box center [186, 162] width 59 height 6
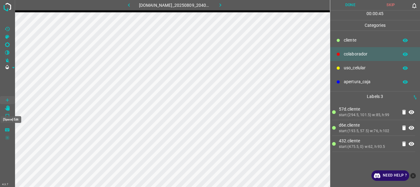
click at [8, 108] on icon "[Space] Edit" at bounding box center [7, 108] width 5 height 6
click at [6, 101] on icon "[Space] Draw" at bounding box center [8, 100] width 6 height 6
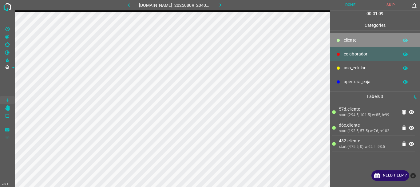
click at [345, 39] on p "​​cliente" at bounding box center [370, 40] width 52 height 6
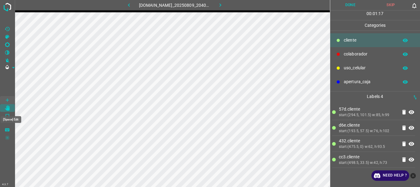
click at [11, 109] on Edit"] "[Space] Edit" at bounding box center [7, 108] width 15 height 8
click at [348, 4] on button "Done" at bounding box center [350, 5] width 41 height 10
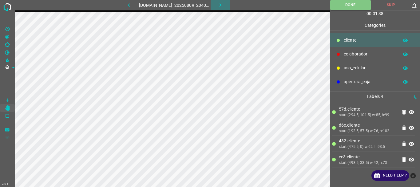
click at [224, 3] on icon "button" at bounding box center [220, 5] width 6 height 6
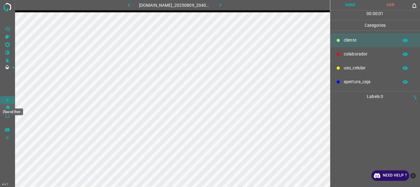
click at [5, 98] on icon "[Space] Draw" at bounding box center [8, 100] width 6 height 6
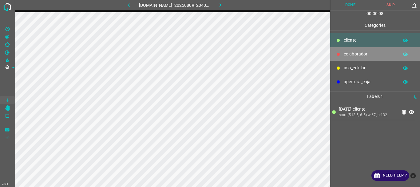
click at [340, 53] on icon at bounding box center [338, 54] width 4 height 4
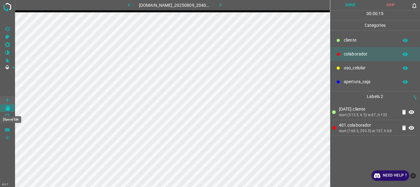
click at [6, 109] on icon "[Space] Edit" at bounding box center [7, 108] width 5 height 6
click at [354, 5] on button "Done" at bounding box center [350, 5] width 41 height 10
click at [7, 97] on icon "[Space] Draw" at bounding box center [8, 100] width 6 height 6
drag, startPoint x: 225, startPoint y: 6, endPoint x: 221, endPoint y: 10, distance: 6.3
click at [224, 6] on icon "button" at bounding box center [220, 5] width 6 height 6
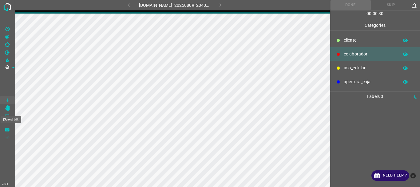
click at [6, 108] on icon "[Space] Edit" at bounding box center [8, 108] width 6 height 6
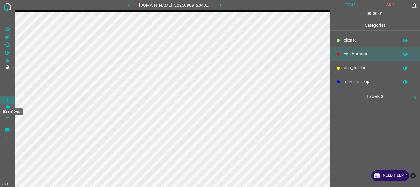
click at [6, 99] on icon "[Space] Draw" at bounding box center [8, 100] width 6 height 6
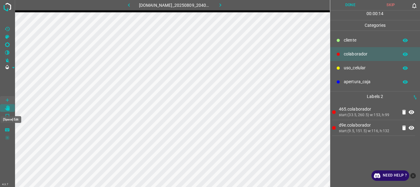
click at [10, 106] on Edit"] "[Space] Edit" at bounding box center [7, 108] width 15 height 8
click at [348, 4] on button "Done" at bounding box center [350, 5] width 41 height 10
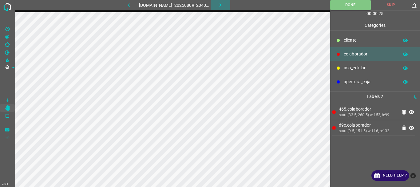
click at [228, 6] on button "button" at bounding box center [221, 5] width 20 height 10
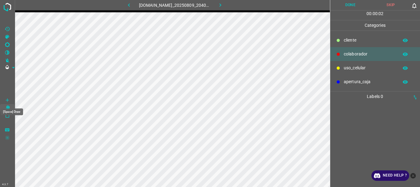
click at [10, 97] on Draw"] "[Space] Draw" at bounding box center [7, 100] width 15 height 8
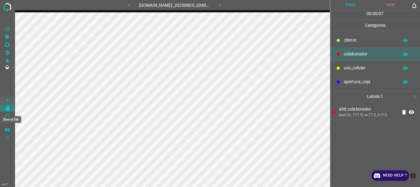
click at [6, 109] on icon "[Space] Edit" at bounding box center [7, 108] width 5 height 6
click at [347, 4] on button "Done" at bounding box center [350, 5] width 41 height 10
click at [224, 6] on icon "button" at bounding box center [220, 5] width 6 height 6
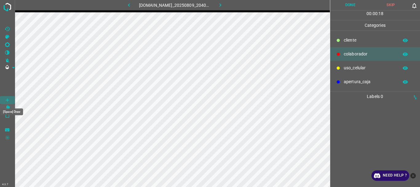
click at [11, 100] on Draw"] "[Space] Draw" at bounding box center [7, 100] width 15 height 8
click at [344, 40] on p "​​cliente" at bounding box center [370, 40] width 52 height 6
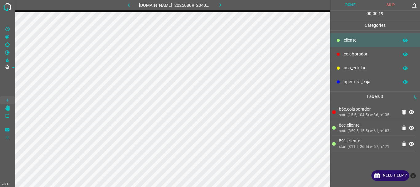
click at [7, 106] on icon "[Space] Edit" at bounding box center [7, 108] width 5 height 6
click at [351, 4] on button "Done" at bounding box center [350, 5] width 41 height 10
click at [226, 3] on button "button" at bounding box center [221, 5] width 20 height 10
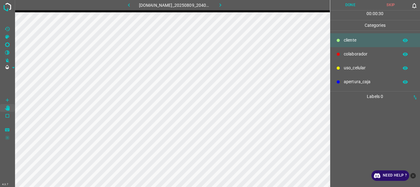
click at [4, 100] on Draw"] "[Space] Draw" at bounding box center [7, 100] width 15 height 8
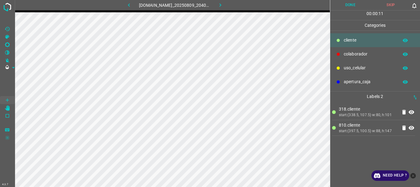
click at [342, 57] on div "colaborador" at bounding box center [375, 54] width 90 height 14
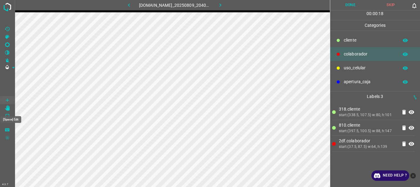
click at [4, 107] on Edit"] "[Space] Edit" at bounding box center [7, 108] width 15 height 8
click at [354, 6] on button "Done" at bounding box center [350, 5] width 41 height 10
click at [221, 5] on icon "button" at bounding box center [220, 5] width 6 height 6
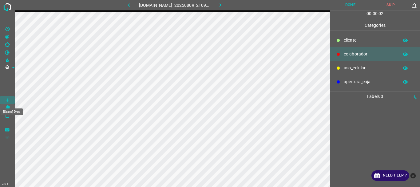
drag, startPoint x: 7, startPoint y: 101, endPoint x: 7, endPoint y: 97, distance: 4.3
click at [7, 101] on icon "[Space] Draw" at bounding box center [8, 100] width 6 height 6
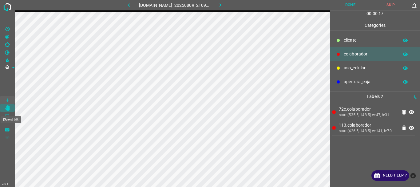
click at [9, 109] on icon "[Space] Edit" at bounding box center [7, 108] width 5 height 6
click at [354, 5] on button "Done" at bounding box center [350, 5] width 41 height 10
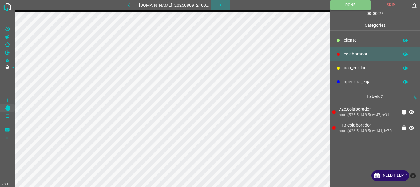
click at [224, 7] on icon "button" at bounding box center [220, 5] width 6 height 6
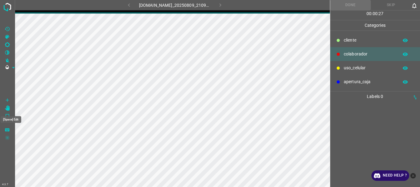
click at [10, 108] on Edit"] "[Space] Edit" at bounding box center [7, 108] width 15 height 8
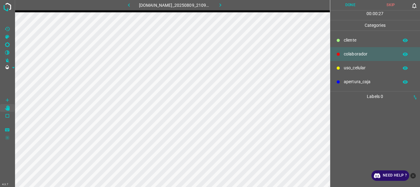
click at [7, 100] on icon "[Space] Draw" at bounding box center [7, 99] width 3 height 3
click at [10, 107] on icon "[Space] Edit" at bounding box center [7, 108] width 5 height 6
click at [354, 6] on button "Done" at bounding box center [350, 5] width 41 height 10
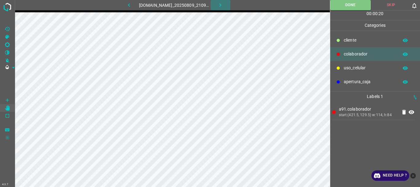
click at [224, 3] on icon "button" at bounding box center [220, 5] width 6 height 6
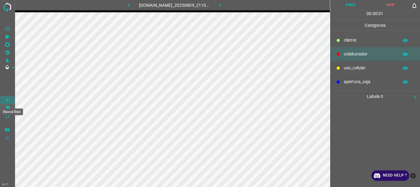
click at [7, 98] on icon "[Space] Draw" at bounding box center [8, 100] width 6 height 6
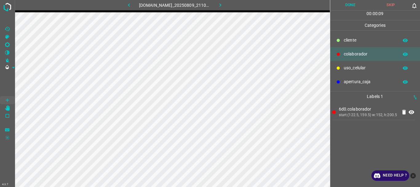
click at [355, 67] on p "uso_celular" at bounding box center [370, 68] width 52 height 6
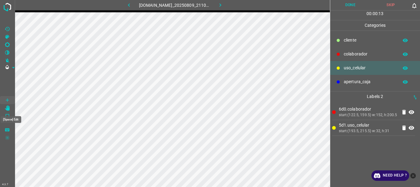
click at [10, 108] on Edit"] "[Space] Edit" at bounding box center [7, 108] width 15 height 8
click at [347, 4] on button "Done" at bounding box center [350, 5] width 41 height 10
click at [221, 4] on icon "button" at bounding box center [220, 5] width 6 height 6
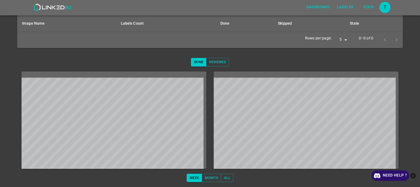
scroll to position [39, 0]
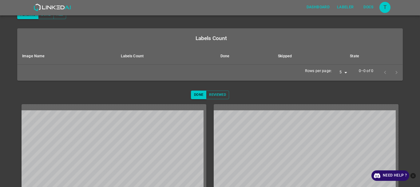
scroll to position [61, 0]
